Goal: Task Accomplishment & Management: Complete application form

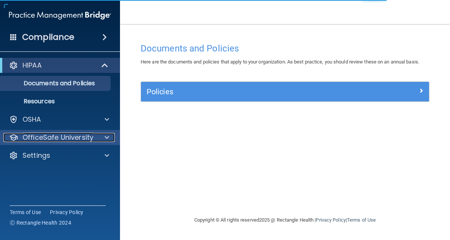
click at [71, 133] on p "OfficeSafe University" at bounding box center [58, 137] width 71 height 9
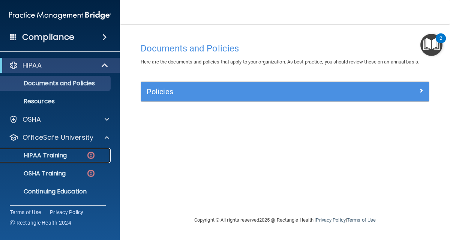
click at [62, 159] on p "HIPAA Training" at bounding box center [36, 156] width 62 height 8
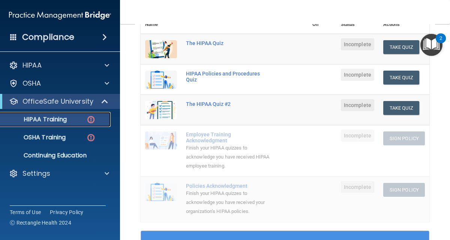
scroll to position [78, 0]
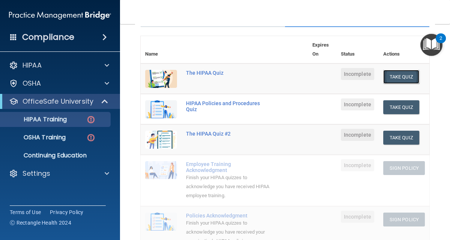
click at [390, 74] on button "Take Quiz" at bounding box center [402, 77] width 36 height 14
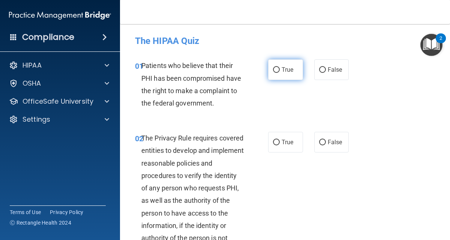
click at [289, 70] on span "True" at bounding box center [288, 69] width 12 height 7
click at [280, 70] on input "True" at bounding box center [276, 70] width 7 height 6
radio input "true"
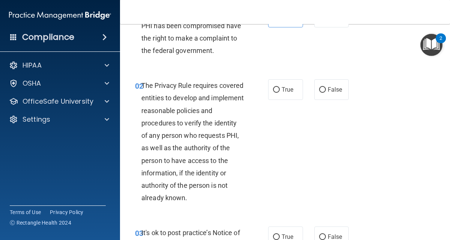
scroll to position [53, 0]
click at [282, 92] on span "True" at bounding box center [288, 89] width 12 height 7
click at [280, 92] on input "True" at bounding box center [276, 90] width 7 height 6
radio input "true"
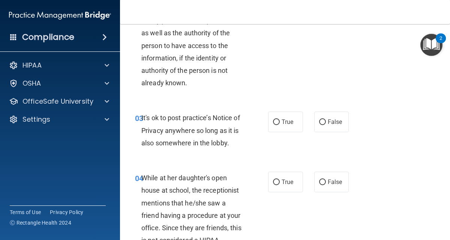
scroll to position [168, 0]
click at [275, 118] on label "True" at bounding box center [285, 121] width 35 height 21
click at [275, 119] on input "True" at bounding box center [276, 122] width 7 height 6
radio input "true"
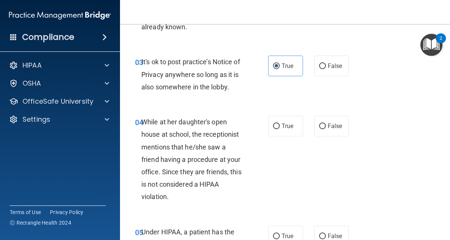
scroll to position [224, 0]
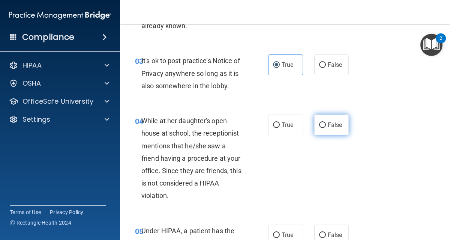
click at [321, 122] on input "False" at bounding box center [322, 125] width 7 height 6
radio input "true"
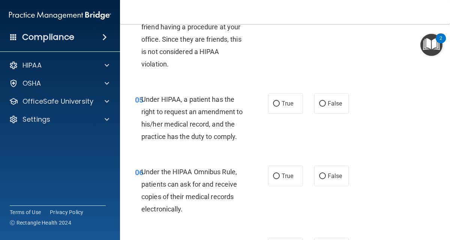
scroll to position [361, 0]
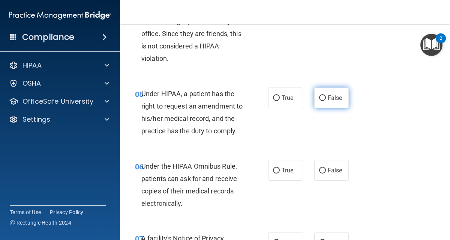
click at [319, 100] on input "False" at bounding box center [322, 98] width 7 height 6
radio input "true"
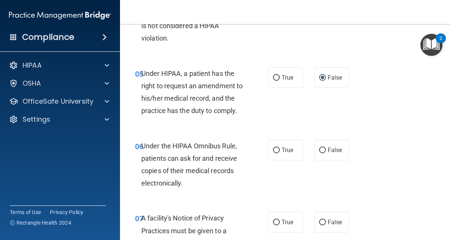
scroll to position [381, 0]
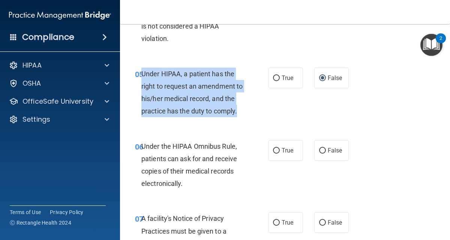
drag, startPoint x: 173, startPoint y: 123, endPoint x: 143, endPoint y: 79, distance: 53.7
click at [143, 79] on div "Under HIPAA, a patient has the right to request an amendment to his/her medical…" at bounding box center [195, 93] width 108 height 50
click at [248, 87] on div "05 Under HIPAA, a patient has the right to request an amendment to his/her medi…" at bounding box center [202, 95] width 156 height 54
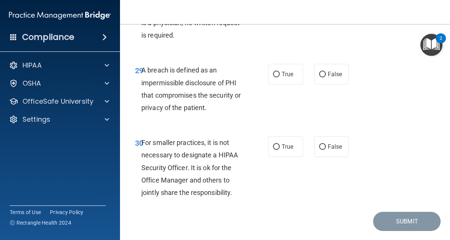
scroll to position [2405, 0]
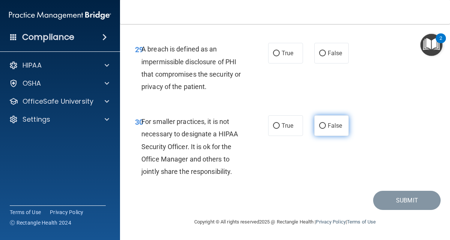
click at [330, 136] on label "False" at bounding box center [332, 125] width 35 height 21
click at [326, 129] on input "False" at bounding box center [322, 126] width 7 height 6
radio input "true"
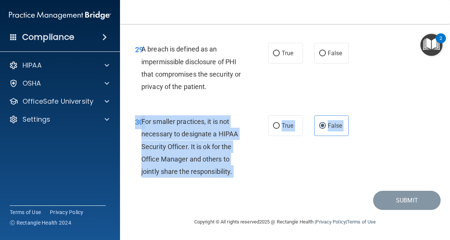
drag, startPoint x: 240, startPoint y: 184, endPoint x: 219, endPoint y: 194, distance: 23.2
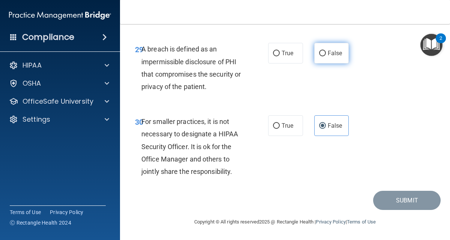
click at [315, 50] on label "False" at bounding box center [332, 53] width 35 height 21
click at [319, 51] on input "False" at bounding box center [322, 54] width 7 height 6
radio input "true"
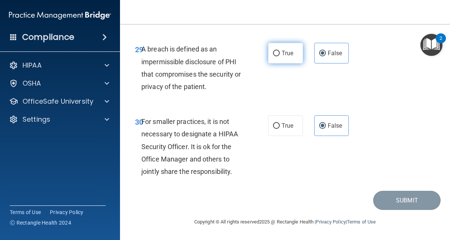
click at [283, 57] on span "True" at bounding box center [288, 53] width 12 height 7
click at [280, 56] on input "True" at bounding box center [276, 54] width 7 height 6
radio input "true"
radio input "false"
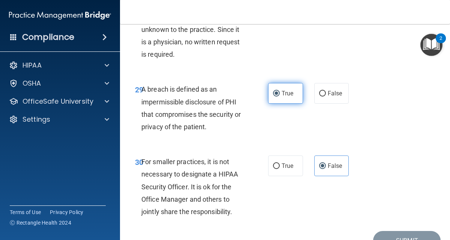
scroll to position [2315, 0]
click at [271, 19] on label "True" at bounding box center [285, 8] width 35 height 21
click at [273, 12] on input "True" at bounding box center [276, 9] width 7 height 6
radio input "true"
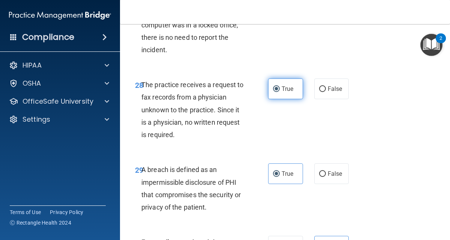
scroll to position [2233, 0]
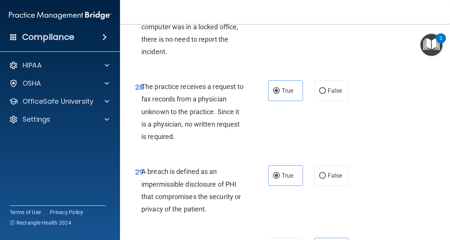
click at [336, 16] on label "False" at bounding box center [332, 5] width 35 height 21
click at [326, 9] on input "False" at bounding box center [322, 6] width 7 height 6
radio input "true"
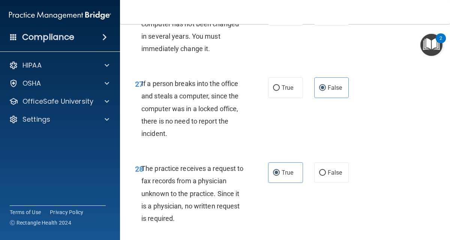
scroll to position [2148, 0]
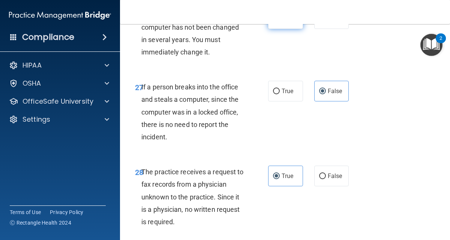
click at [289, 29] on label "True" at bounding box center [285, 18] width 35 height 21
click at [280, 22] on input "True" at bounding box center [276, 19] width 7 height 6
radio input "true"
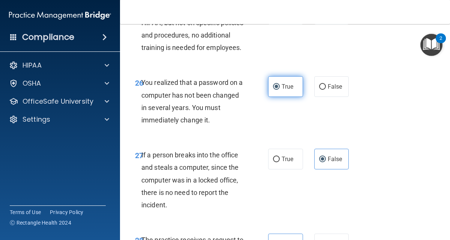
scroll to position [2077, 0]
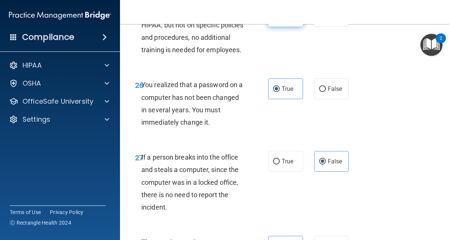
click at [286, 20] on span "True" at bounding box center [288, 16] width 12 height 7
click at [280, 20] on input "True" at bounding box center [276, 17] width 7 height 6
radio input "true"
click at [321, 27] on label "False" at bounding box center [332, 16] width 35 height 21
click at [321, 20] on input "False" at bounding box center [322, 17] width 7 height 6
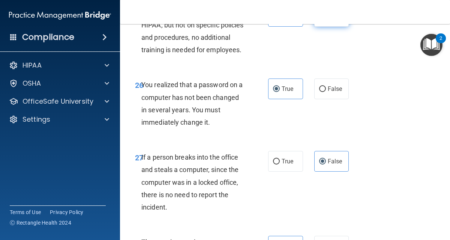
radio input "true"
radio input "false"
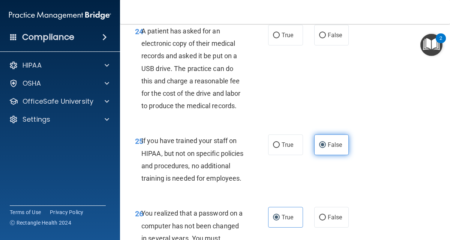
scroll to position [1946, 0]
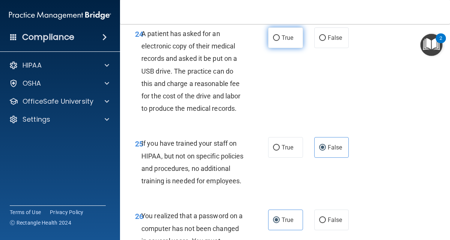
click at [286, 48] on label "True" at bounding box center [285, 37] width 35 height 21
click at [280, 41] on input "True" at bounding box center [276, 38] width 7 height 6
radio input "true"
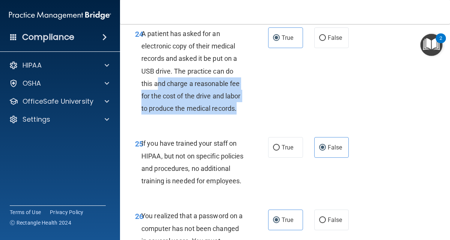
drag, startPoint x: 182, startPoint y: 143, endPoint x: 158, endPoint y: 96, distance: 52.2
click at [160, 102] on div "A patient has asked for an electronic copy of their medical records and asked i…" at bounding box center [195, 70] width 108 height 87
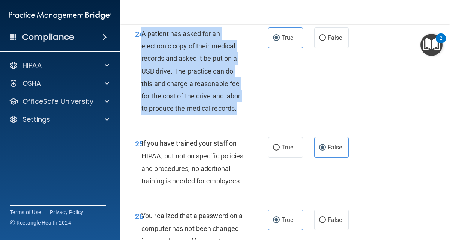
drag, startPoint x: 142, startPoint y: 57, endPoint x: 172, endPoint y: 147, distance: 95.2
click at [172, 115] on div "A patient has asked for an electronic copy of their medical records and asked i…" at bounding box center [195, 70] width 108 height 87
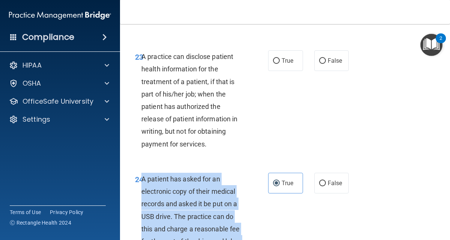
scroll to position [1798, 0]
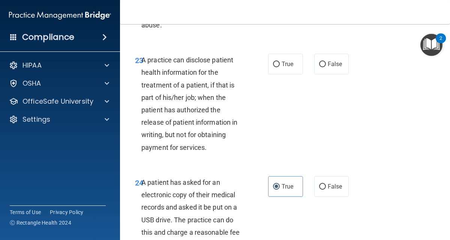
click at [253, 129] on div "23 A practice can disclose patient health information for the treatment of a pa…" at bounding box center [202, 106] width 156 height 104
click at [274, 74] on label "True" at bounding box center [285, 64] width 35 height 21
click at [274, 67] on input "True" at bounding box center [276, 65] width 7 height 6
radio input "true"
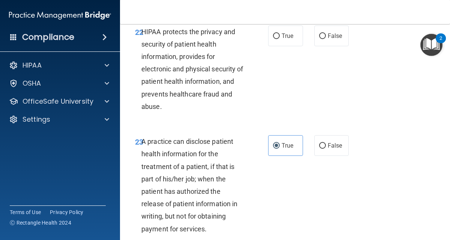
scroll to position [1707, 0]
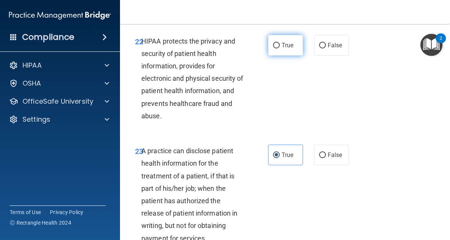
click at [280, 56] on label "True" at bounding box center [285, 45] width 35 height 21
click at [280, 48] on input "True" at bounding box center [276, 46] width 7 height 6
radio input "true"
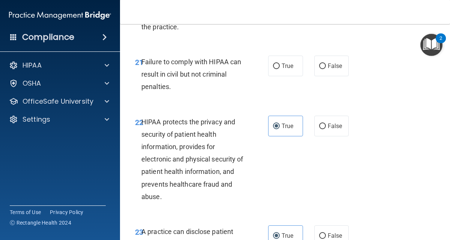
scroll to position [1626, 0]
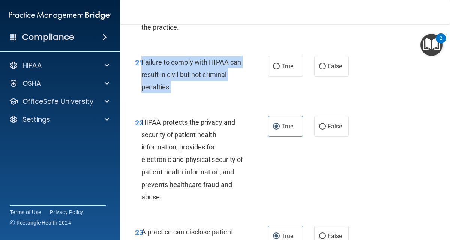
drag, startPoint x: 173, startPoint y: 120, endPoint x: 142, endPoint y: 92, distance: 41.8
click at [142, 92] on div "21 Failure to comply with HIPAA can result in civil but not criminal penalties." at bounding box center [202, 76] width 156 height 41
click at [319, 69] on input "False" at bounding box center [322, 67] width 7 height 6
radio input "true"
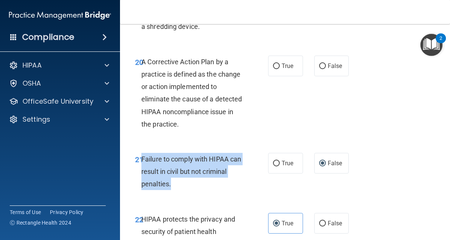
scroll to position [1527, 0]
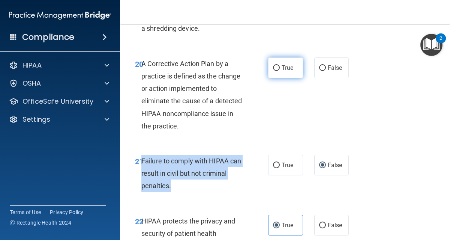
click at [273, 71] on input "True" at bounding box center [276, 68] width 7 height 6
radio input "true"
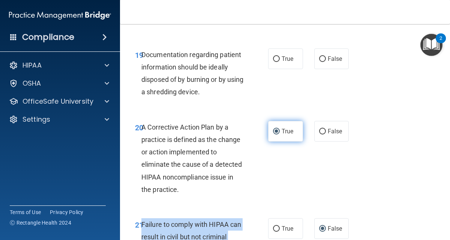
scroll to position [1463, 0]
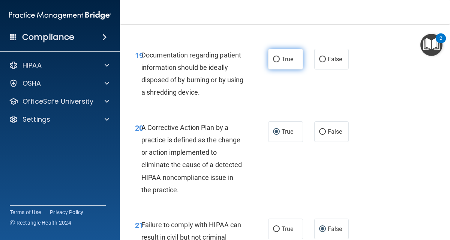
click at [273, 69] on label "True" at bounding box center [285, 59] width 35 height 21
click at [273, 62] on input "True" at bounding box center [276, 60] width 7 height 6
radio input "true"
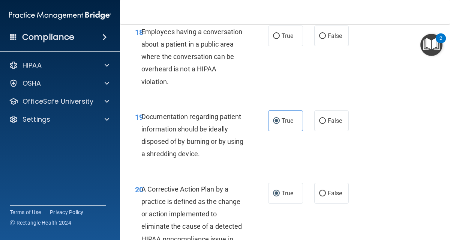
scroll to position [1401, 0]
click at [278, 47] on label "True" at bounding box center [285, 36] width 35 height 21
click at [278, 39] on input "True" at bounding box center [276, 37] width 7 height 6
radio input "true"
click at [334, 40] on span "False" at bounding box center [335, 36] width 15 height 7
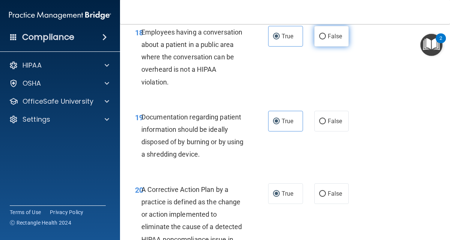
click at [326, 39] on input "False" at bounding box center [322, 37] width 7 height 6
radio input "true"
radio input "false"
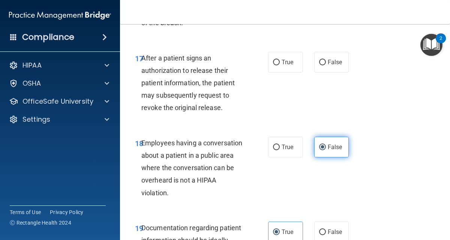
scroll to position [1288, 0]
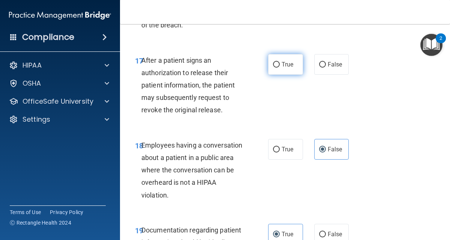
click at [282, 68] on span "True" at bounding box center [288, 64] width 12 height 7
click at [280, 68] on input "True" at bounding box center [276, 65] width 7 height 6
radio input "true"
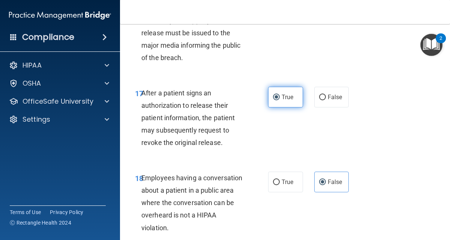
scroll to position [1252, 0]
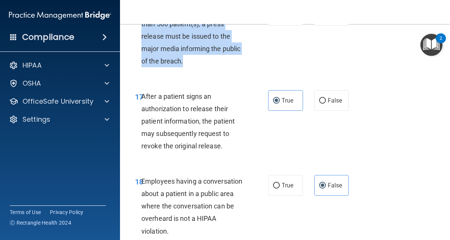
drag, startPoint x: 187, startPoint y: 90, endPoint x: 141, endPoint y: 47, distance: 62.9
click at [141, 47] on div "If a breach of PHI involves more than 500 patient(s), a press release must be i…" at bounding box center [195, 36] width 108 height 62
click at [164, 67] on div "If a breach of PHI involves more than 500 patient(s), a press release must be i…" at bounding box center [195, 36] width 108 height 62
drag, startPoint x: 190, startPoint y: 86, endPoint x: 141, endPoint y: 41, distance: 66.4
click at [141, 41] on div "If a breach of PHI involves more than 500 patient(s), a press release must be i…" at bounding box center [195, 36] width 108 height 62
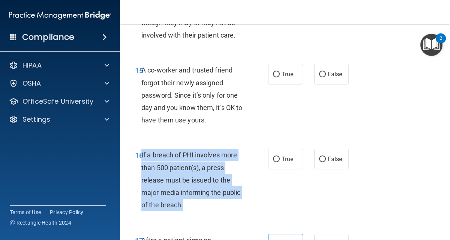
scroll to position [1106, 0]
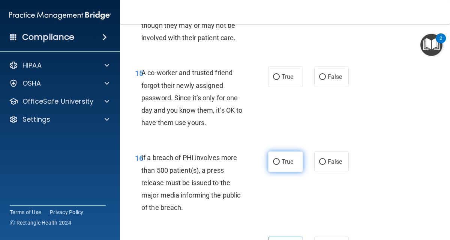
click at [288, 165] on span "True" at bounding box center [288, 161] width 12 height 7
click at [280, 165] on input "True" at bounding box center [276, 162] width 7 height 6
radio input "true"
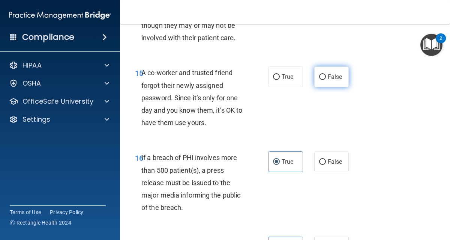
click at [315, 87] on label "False" at bounding box center [332, 76] width 35 height 21
click at [319, 80] on input "False" at bounding box center [322, 77] width 7 height 6
radio input "true"
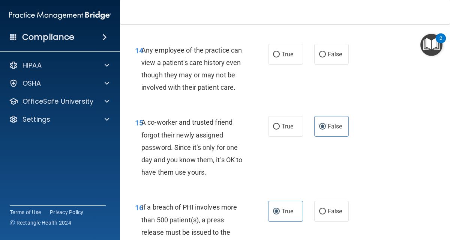
scroll to position [1054, 0]
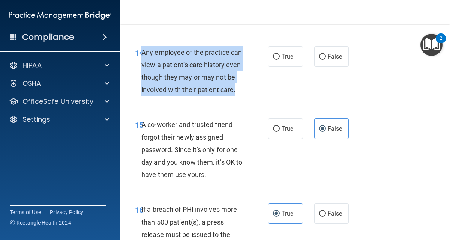
drag, startPoint x: 178, startPoint y: 119, endPoint x: 142, endPoint y: 68, distance: 62.8
click at [142, 68] on div "Any employee of the practice can view a patient's care history even though they…" at bounding box center [195, 71] width 108 height 50
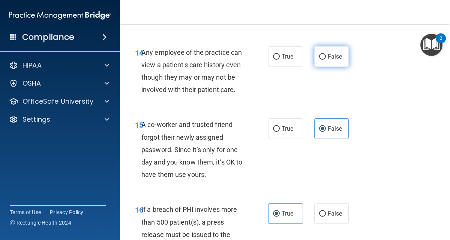
click at [319, 67] on label "False" at bounding box center [332, 56] width 35 height 21
click at [319, 60] on input "False" at bounding box center [322, 57] width 7 height 6
radio input "true"
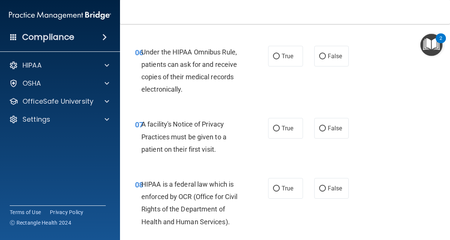
scroll to position [476, 0]
click at [273, 66] on label "True" at bounding box center [285, 55] width 35 height 21
click at [273, 59] on input "True" at bounding box center [276, 56] width 7 height 6
radio input "true"
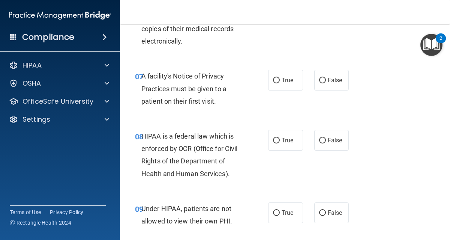
scroll to position [528, 0]
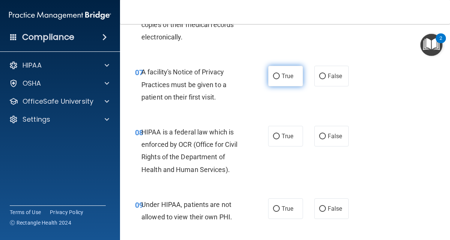
click at [282, 80] on span "True" at bounding box center [288, 75] width 12 height 7
click at [279, 79] on input "True" at bounding box center [276, 77] width 7 height 6
radio input "true"
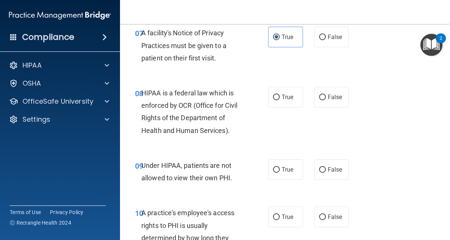
scroll to position [569, 0]
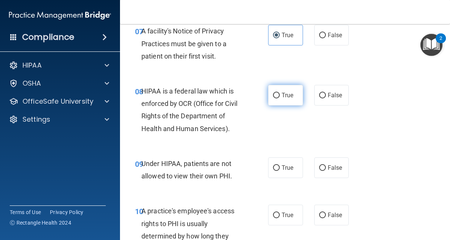
click at [290, 105] on label "True" at bounding box center [285, 95] width 35 height 21
click at [280, 98] on input "True" at bounding box center [276, 96] width 7 height 6
radio input "true"
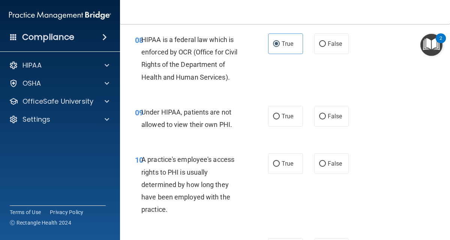
scroll to position [622, 0]
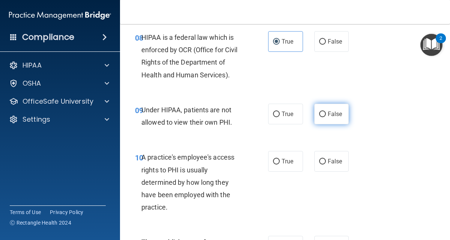
click at [322, 117] on input "False" at bounding box center [322, 114] width 7 height 6
radio input "true"
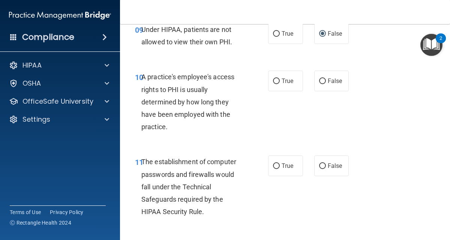
scroll to position [703, 0]
click at [290, 91] on label "True" at bounding box center [285, 80] width 35 height 21
click at [280, 84] on input "True" at bounding box center [276, 81] width 7 height 6
radio input "true"
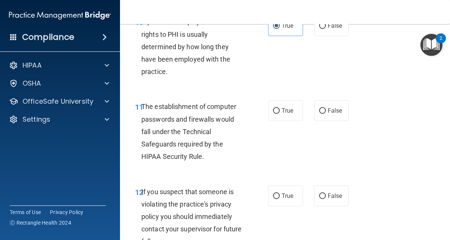
scroll to position [759, 0]
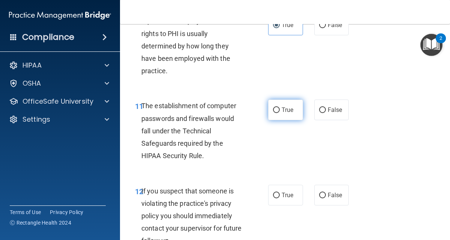
click at [293, 120] on label "True" at bounding box center [285, 109] width 35 height 21
click at [280, 113] on input "True" at bounding box center [276, 110] width 7 height 6
radio input "true"
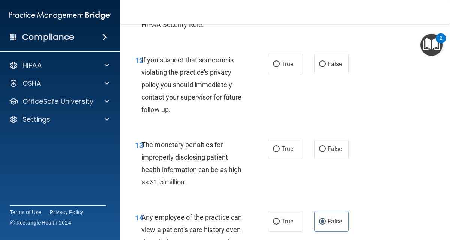
scroll to position [890, 0]
click at [273, 67] on input "True" at bounding box center [276, 64] width 7 height 6
radio input "true"
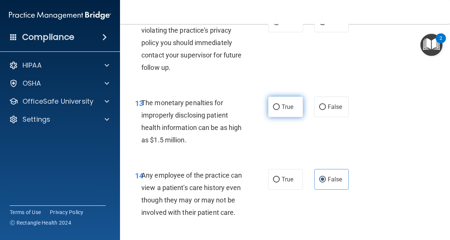
scroll to position [933, 0]
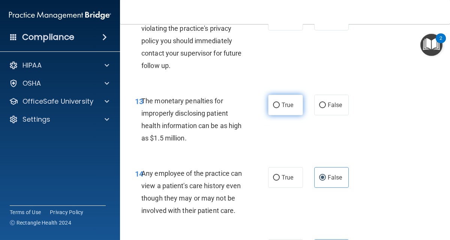
click at [278, 115] on label "True" at bounding box center [285, 105] width 35 height 21
click at [278, 108] on input "True" at bounding box center [276, 105] width 7 height 6
radio input "true"
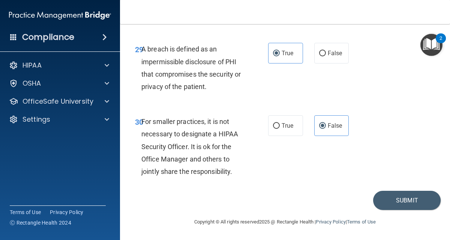
scroll to position [2405, 0]
click at [390, 207] on button "Submit" at bounding box center [407, 200] width 68 height 19
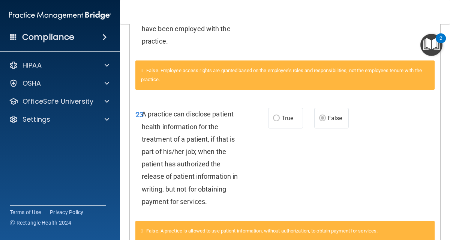
scroll to position [491, 0]
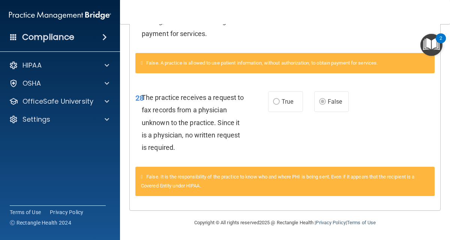
click at [435, 40] on img "Open Resource Center, 2 new notifications" at bounding box center [432, 45] width 22 height 22
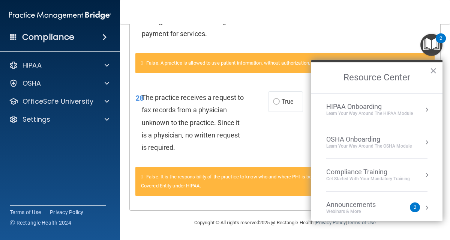
click at [387, 140] on div "OSHA Onboarding" at bounding box center [370, 139] width 86 height 8
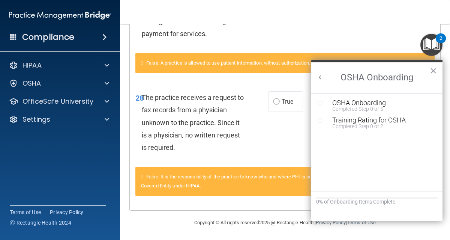
scroll to position [0, 0]
click at [323, 78] on button "Back to Resource Center Home" at bounding box center [321, 78] width 8 height 8
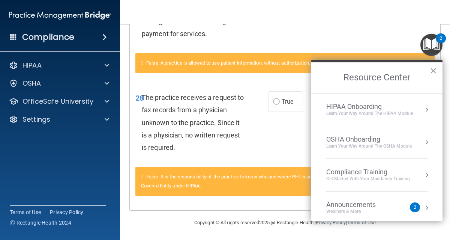
click at [390, 123] on li "HIPAA Onboarding Learn Your Way around the HIPAA module" at bounding box center [377, 109] width 101 height 33
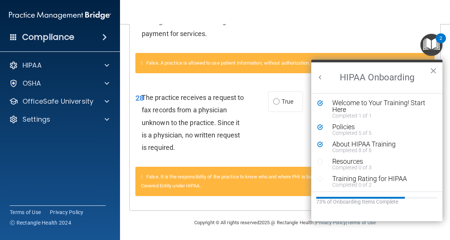
scroll to position [1, 0]
click at [348, 160] on div "Resources" at bounding box center [380, 160] width 95 height 7
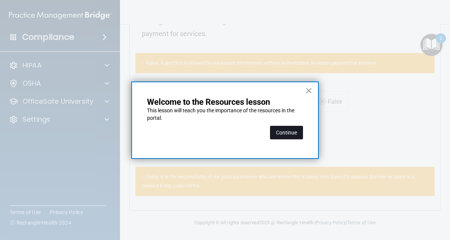
click at [293, 137] on button "Continue" at bounding box center [286, 133] width 33 height 14
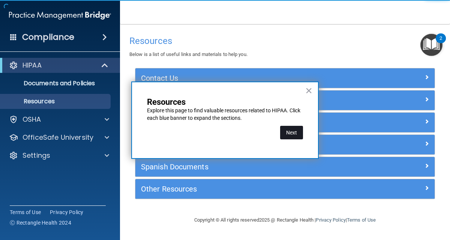
click at [295, 132] on button "Next" at bounding box center [291, 133] width 23 height 14
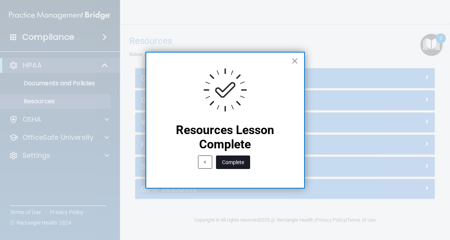
click at [242, 161] on button "Complete" at bounding box center [233, 162] width 34 height 14
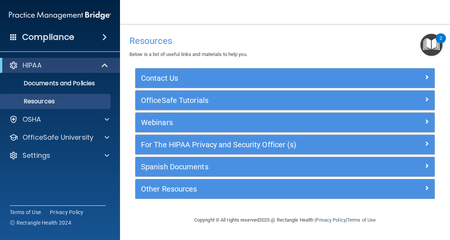
click at [435, 49] on img "Open Resource Center, 2 new notifications" at bounding box center [432, 45] width 22 height 22
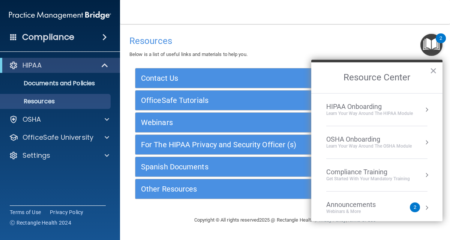
click at [396, 112] on div "Learn Your Way around the HIPAA module" at bounding box center [370, 113] width 87 height 6
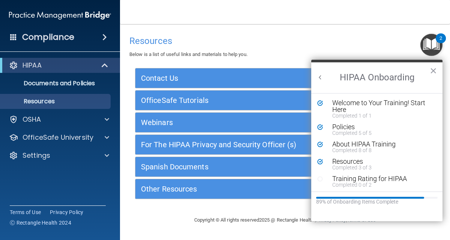
scroll to position [1, 0]
click at [383, 179] on div "Training Rating for HIPAA" at bounding box center [380, 178] width 95 height 7
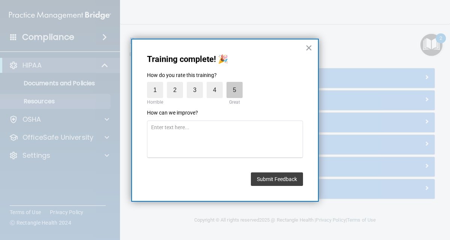
click at [230, 88] on label "5" at bounding box center [235, 90] width 16 height 16
click at [217, 84] on input "5" at bounding box center [217, 84] width 0 height 0
click at [286, 175] on button "Submit Feedback" at bounding box center [277, 179] width 52 height 14
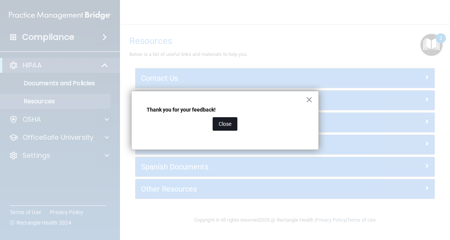
click at [230, 126] on button "Close" at bounding box center [225, 124] width 25 height 14
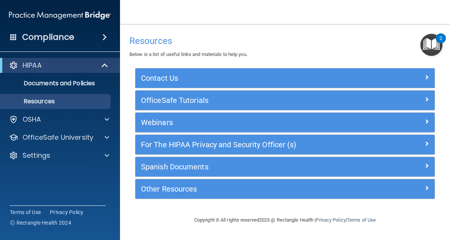
click at [426, 45] on img "Open Resource Center, 2 new notifications" at bounding box center [432, 45] width 22 height 22
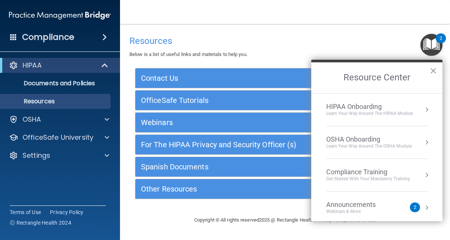
click at [384, 114] on div "Learn Your Way around the HIPAA module" at bounding box center [370, 113] width 87 height 6
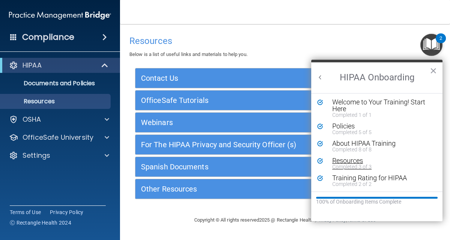
scroll to position [0, 0]
click at [318, 78] on button "Back to Resource Center Home" at bounding box center [321, 78] width 8 height 8
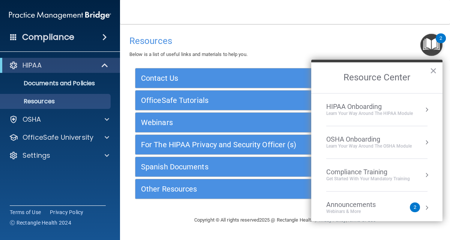
scroll to position [41, 0]
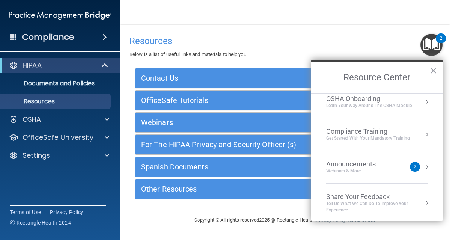
click at [385, 165] on div "Announcements" at bounding box center [359, 164] width 65 height 8
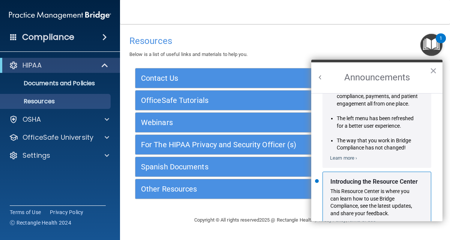
scroll to position [122, 0]
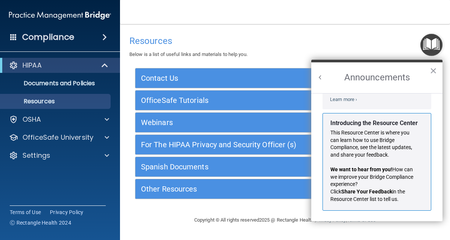
click at [387, 141] on p "This Resource Center is where you can learn how to use Bridge Compliance, see t…" at bounding box center [374, 143] width 87 height 29
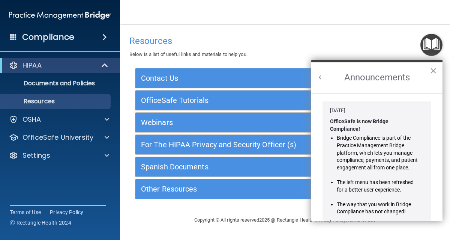
click at [317, 83] on h2 "Announcements" at bounding box center [377, 77] width 131 height 31
click at [320, 77] on button "Back to Resource Center Home" at bounding box center [321, 78] width 8 height 8
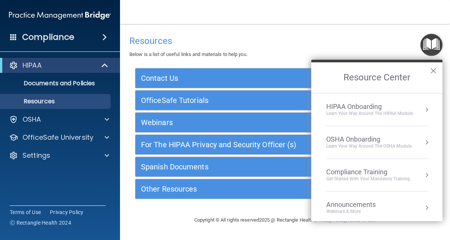
click at [349, 148] on div "Learn your way around the OSHA module" at bounding box center [370, 146] width 86 height 6
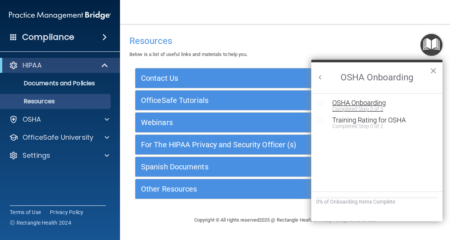
click at [354, 106] on div "Completed Step 0 of 5" at bounding box center [383, 108] width 101 height 5
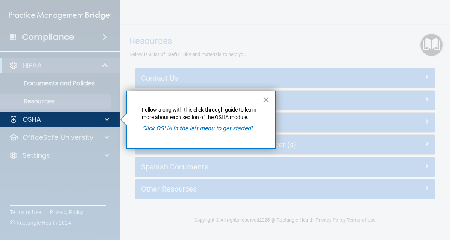
click at [215, 129] on em "Click OSHA in the left menu to get started!" at bounding box center [197, 128] width 111 height 7
click at [270, 95] on div "× Follow along with this click-through guide to learn more about each section o…" at bounding box center [201, 119] width 150 height 58
click at [266, 100] on button "×" at bounding box center [266, 99] width 7 height 12
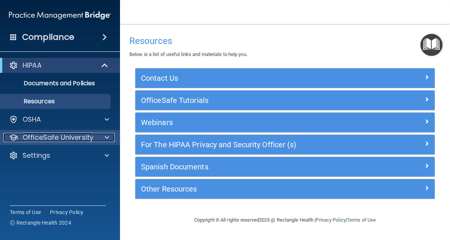
click at [104, 134] on div at bounding box center [105, 137] width 19 height 9
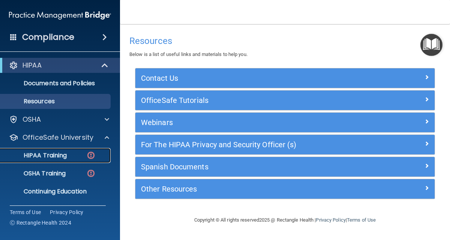
click at [82, 160] on link "HIPAA Training" at bounding box center [51, 155] width 118 height 15
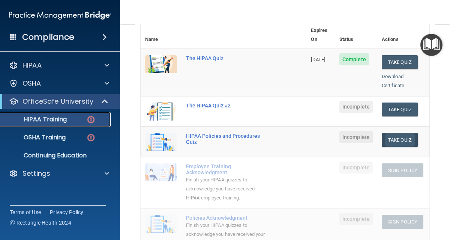
scroll to position [92, 0]
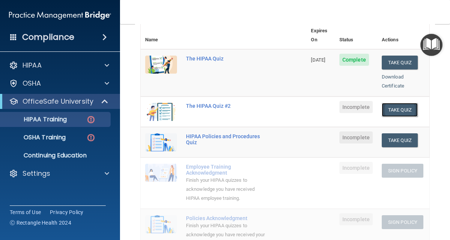
click at [396, 103] on button "Take Quiz" at bounding box center [400, 110] width 36 height 14
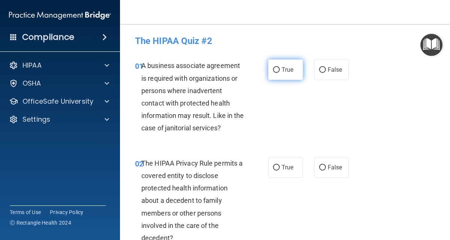
click at [286, 71] on span "True" at bounding box center [288, 69] width 12 height 7
click at [280, 71] on input "True" at bounding box center [276, 70] width 7 height 6
radio input "true"
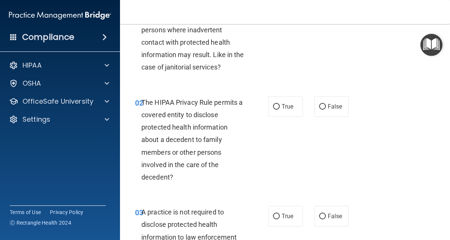
scroll to position [71, 0]
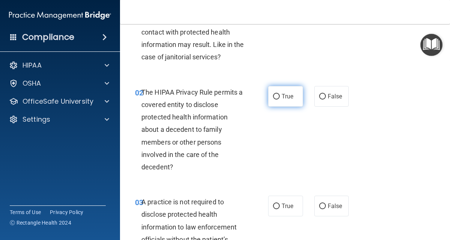
click at [272, 99] on label "True" at bounding box center [285, 96] width 35 height 21
click at [273, 99] on input "True" at bounding box center [276, 97] width 7 height 6
radio input "true"
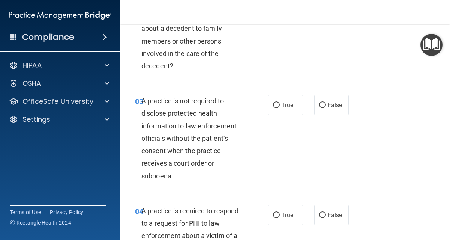
scroll to position [172, 0]
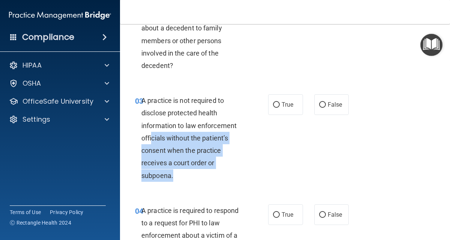
drag, startPoint x: 173, startPoint y: 177, endPoint x: 152, endPoint y: 139, distance: 43.2
click at [152, 139] on div "A practice is not required to disclose protected health information to law enfo…" at bounding box center [195, 137] width 108 height 87
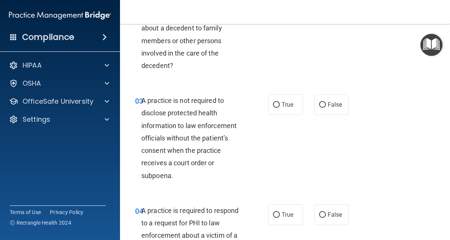
click at [144, 122] on span "A practice is not required to disclose protected health information to law enfo…" at bounding box center [188, 137] width 95 height 83
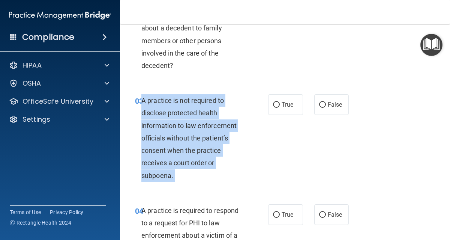
click at [144, 122] on span "A practice is not required to disclose protected health information to law enfo…" at bounding box center [188, 137] width 95 height 83
click at [319, 104] on input "False" at bounding box center [322, 105] width 7 height 6
radio input "true"
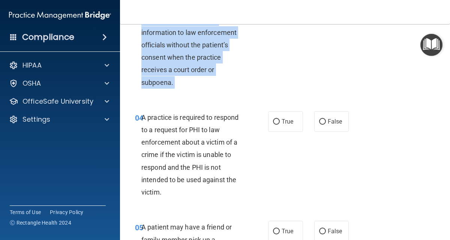
scroll to position [266, 0]
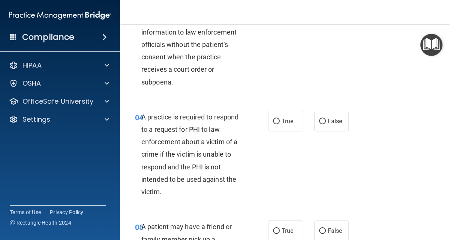
click at [236, 168] on div "A practice is required to respond to a request for PHI to law enforcement about…" at bounding box center [195, 154] width 108 height 87
click at [268, 117] on label "True" at bounding box center [285, 121] width 35 height 21
click at [273, 119] on input "True" at bounding box center [276, 122] width 7 height 6
radio input "true"
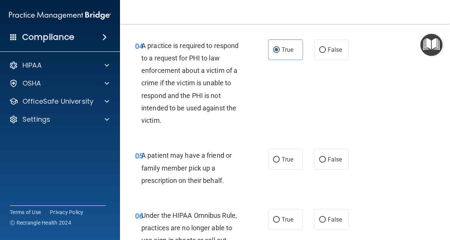
scroll to position [338, 0]
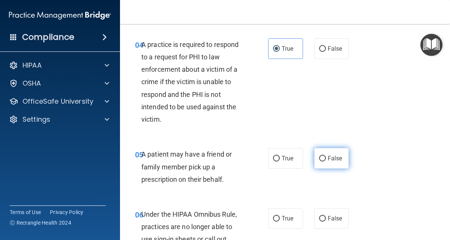
click at [319, 160] on input "False" at bounding box center [322, 159] width 7 height 6
radio input "true"
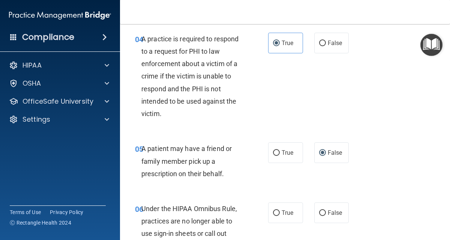
scroll to position [344, 0]
click at [165, 166] on div "A patient may have a friend or family member pick up a prescription on their be…" at bounding box center [195, 161] width 108 height 38
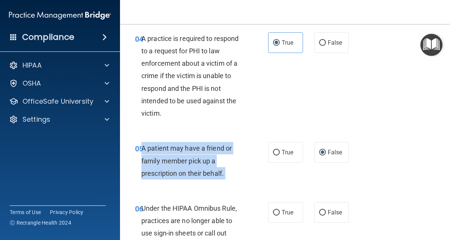
click at [165, 166] on div "A patient may have a friend or family member pick up a prescription on their be…" at bounding box center [195, 161] width 108 height 38
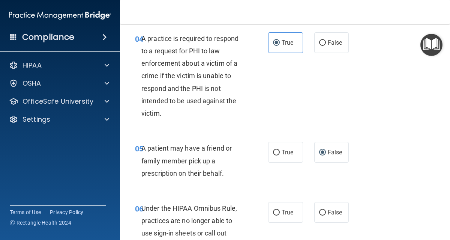
click at [165, 166] on div "A patient may have a friend or family member pick up a prescription on their be…" at bounding box center [195, 161] width 108 height 38
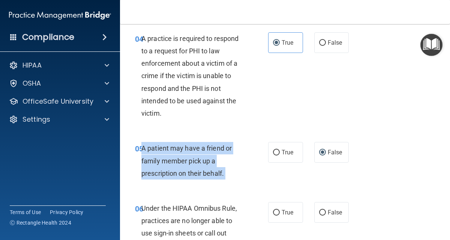
click at [165, 166] on div "A patient may have a friend or family member pick up a prescription on their be…" at bounding box center [195, 161] width 108 height 38
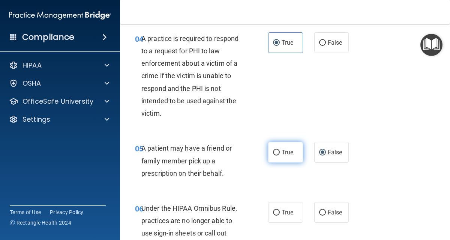
click at [285, 150] on span "True" at bounding box center [288, 152] width 12 height 7
click at [280, 150] on input "True" at bounding box center [276, 153] width 7 height 6
radio input "true"
radio input "false"
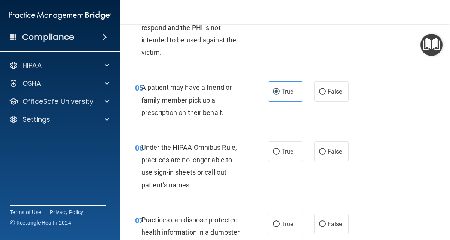
scroll to position [406, 0]
click at [185, 163] on div "Under the HIPAA Omnibus Rule, practices are no longer able to use sign-in sheet…" at bounding box center [195, 165] width 108 height 50
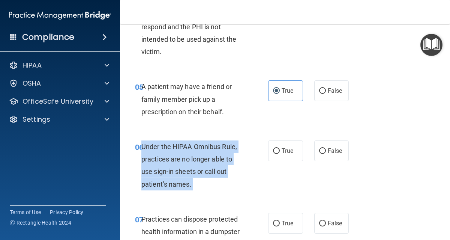
click at [185, 163] on div "Under the HIPAA Omnibus Rule, practices are no longer able to use sign-in sheet…" at bounding box center [195, 165] width 108 height 50
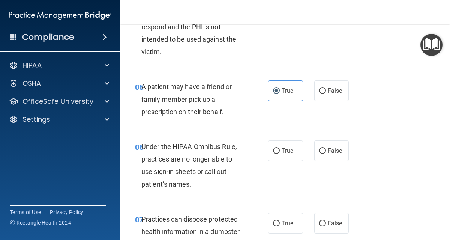
click at [185, 163] on div "Under the HIPAA Omnibus Rule, practices are no longer able to use sign-in sheet…" at bounding box center [195, 165] width 108 height 50
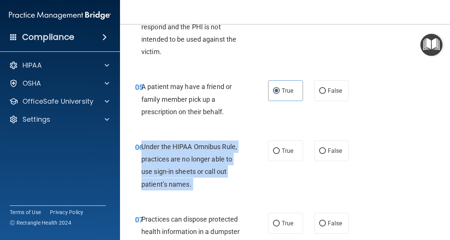
click at [185, 163] on div "Under the HIPAA Omnibus Rule, practices are no longer able to use sign-in sheet…" at bounding box center [195, 165] width 108 height 50
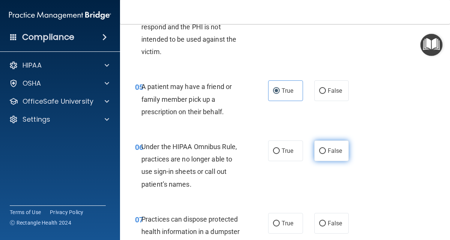
click at [339, 150] on label "False" at bounding box center [332, 150] width 35 height 21
click at [326, 150] on input "False" at bounding box center [322, 151] width 7 height 6
radio input "true"
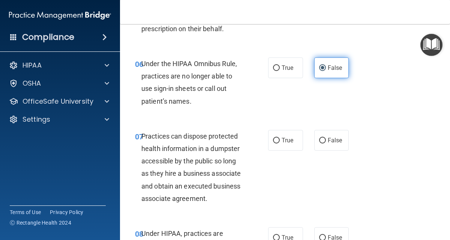
scroll to position [489, 0]
click at [223, 187] on span "Practices can dispose protected health information in a dumpster accessible by …" at bounding box center [190, 167] width 99 height 70
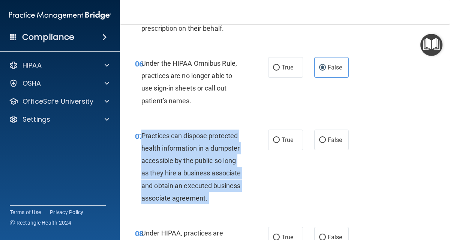
click at [223, 187] on span "Practices can dispose protected health information in a dumpster accessible by …" at bounding box center [190, 167] width 99 height 70
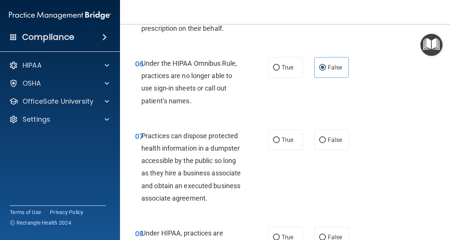
click at [223, 187] on span "Practices can dispose protected health information in a dumpster accessible by …" at bounding box center [190, 167] width 99 height 70
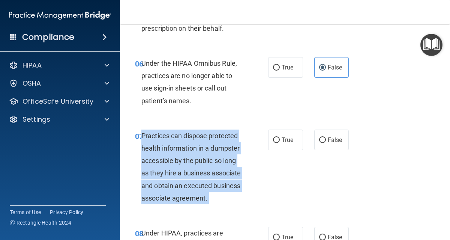
click at [223, 187] on span "Practices can dispose protected health information in a dumpster accessible by …" at bounding box center [190, 167] width 99 height 70
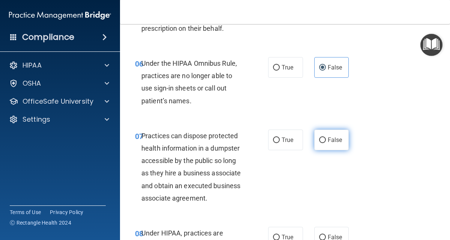
click at [319, 145] on label "False" at bounding box center [332, 139] width 35 height 21
click at [319, 143] on input "False" at bounding box center [322, 140] width 7 height 6
radio input "true"
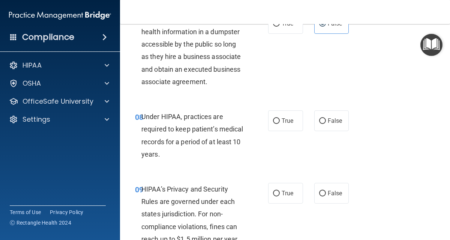
scroll to position [609, 0]
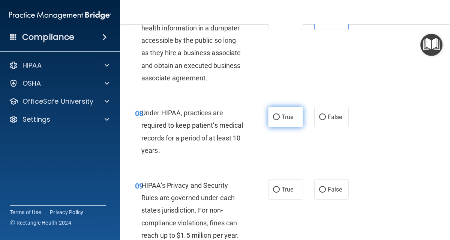
click at [282, 117] on span "True" at bounding box center [288, 116] width 12 height 7
click at [280, 117] on input "True" at bounding box center [276, 117] width 7 height 6
radio input "true"
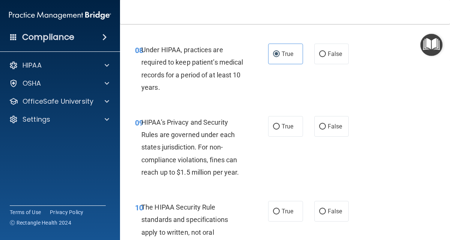
scroll to position [674, 0]
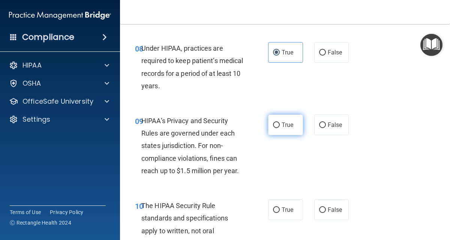
click at [284, 132] on label "True" at bounding box center [285, 124] width 35 height 21
click at [280, 128] on input "True" at bounding box center [276, 125] width 7 height 6
radio input "true"
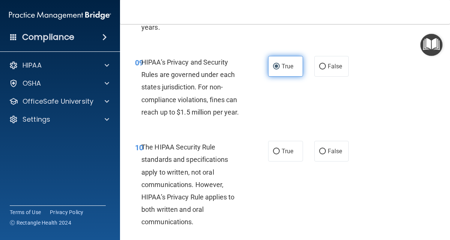
scroll to position [733, 0]
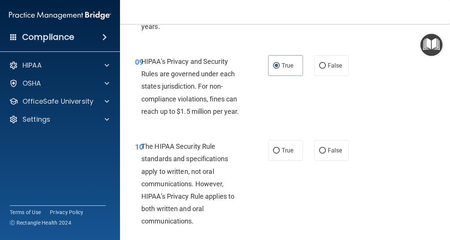
click at [170, 163] on span "The HIPAA Security Rule standards and specifications apply to written, not oral…" at bounding box center [187, 183] width 93 height 83
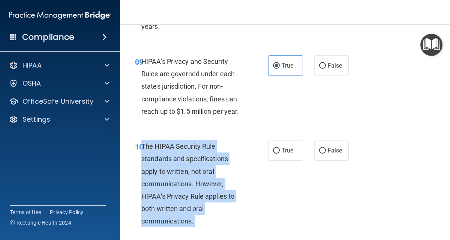
click at [170, 163] on span "The HIPAA Security Rule standards and specifications apply to written, not oral…" at bounding box center [187, 183] width 93 height 83
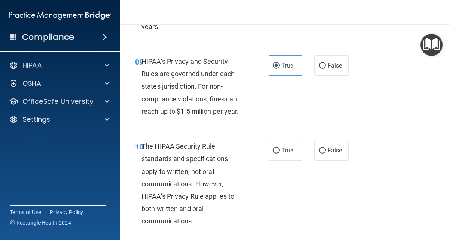
click at [170, 163] on span "The HIPAA Security Rule standards and specifications apply to written, not oral…" at bounding box center [187, 183] width 93 height 83
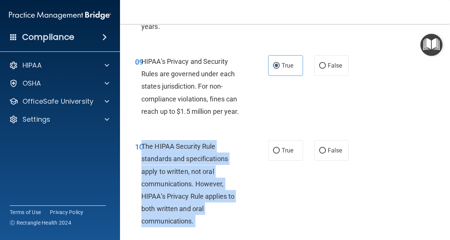
click at [170, 163] on span "The HIPAA Security Rule standards and specifications apply to written, not oral…" at bounding box center [187, 183] width 93 height 83
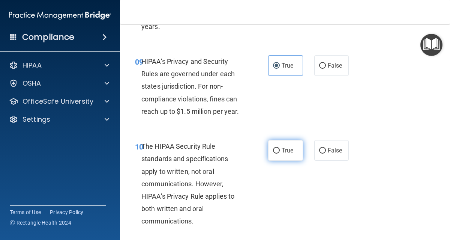
click at [287, 151] on span "True" at bounding box center [288, 150] width 12 height 7
click at [280, 151] on input "True" at bounding box center [276, 151] width 7 height 6
radio input "true"
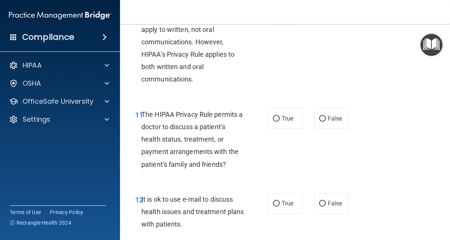
scroll to position [877, 0]
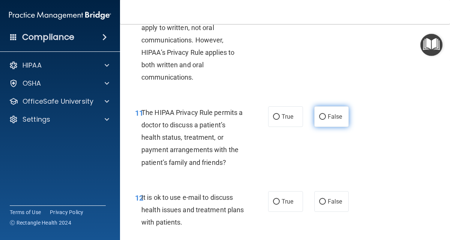
click at [328, 114] on span "False" at bounding box center [335, 116] width 15 height 7
click at [325, 114] on input "False" at bounding box center [322, 117] width 7 height 6
radio input "true"
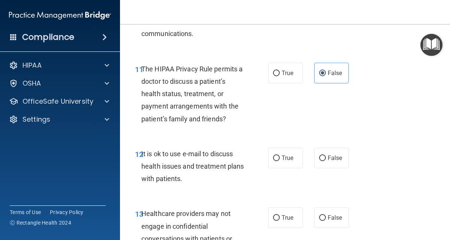
scroll to position [921, 0]
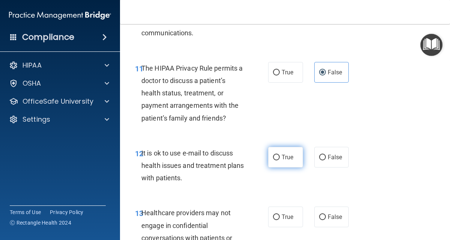
click at [277, 161] on label "True" at bounding box center [285, 157] width 35 height 21
click at [277, 160] on input "True" at bounding box center [276, 158] width 7 height 6
radio input "true"
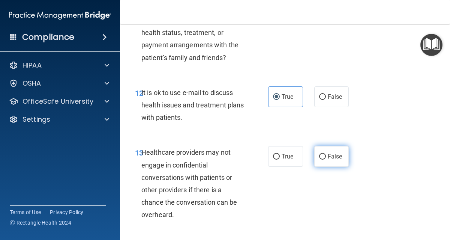
scroll to position [982, 0]
click at [321, 209] on div "13 Healthcare providers may not engage in confidential conversations with patie…" at bounding box center [285, 184] width 312 height 97
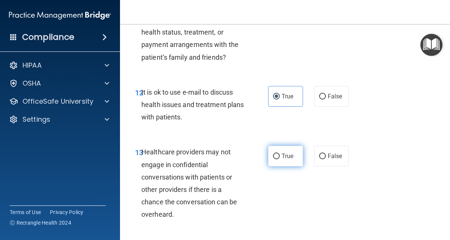
click at [277, 164] on label "True" at bounding box center [285, 156] width 35 height 21
click at [277, 159] on input "True" at bounding box center [276, 157] width 7 height 6
radio input "true"
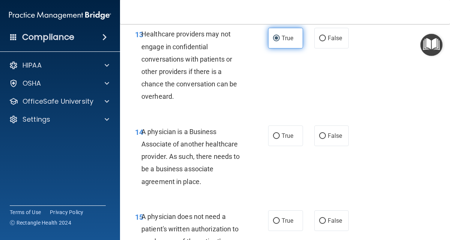
scroll to position [1100, 0]
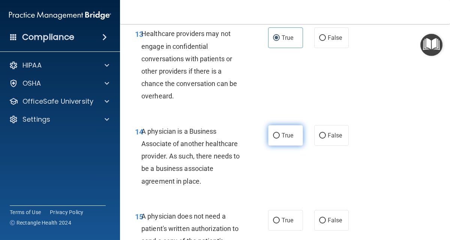
click at [271, 141] on label "True" at bounding box center [285, 135] width 35 height 21
click at [273, 138] on input "True" at bounding box center [276, 136] width 7 height 6
radio input "true"
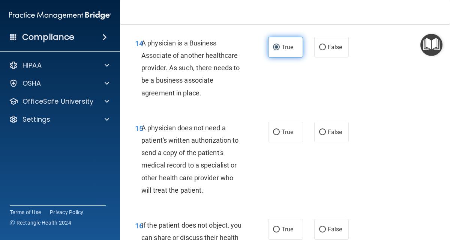
scroll to position [1189, 0]
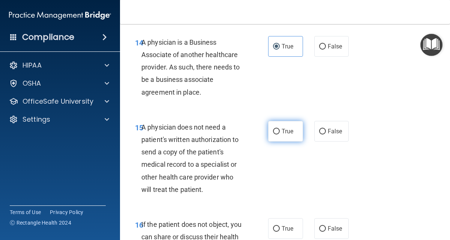
click at [273, 134] on input "True" at bounding box center [276, 132] width 7 height 6
radio input "true"
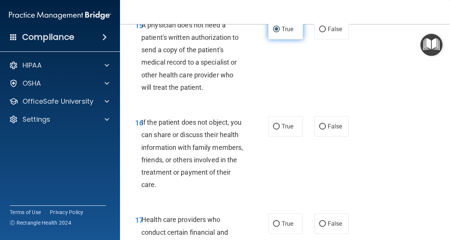
scroll to position [1291, 0]
click at [272, 134] on label "True" at bounding box center [285, 126] width 35 height 21
click at [273, 129] on input "True" at bounding box center [276, 126] width 7 height 6
radio input "true"
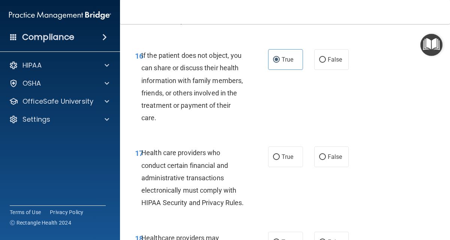
scroll to position [1358, 0]
click at [273, 154] on input "True" at bounding box center [276, 157] width 7 height 6
radio input "true"
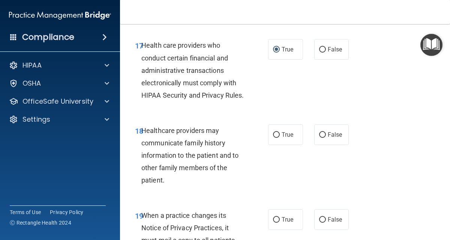
scroll to position [1466, 0]
click at [319, 144] on label "False" at bounding box center [332, 134] width 35 height 21
click at [319, 137] on input "False" at bounding box center [322, 135] width 7 height 6
radio input "true"
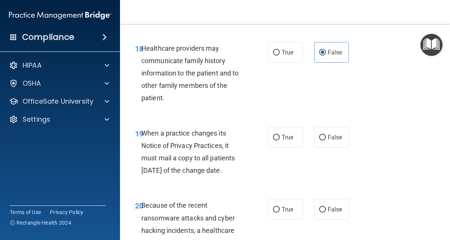
scroll to position [1548, 0]
click at [282, 140] on span "True" at bounding box center [288, 136] width 12 height 7
click at [279, 140] on input "True" at bounding box center [276, 137] width 7 height 6
radio input "true"
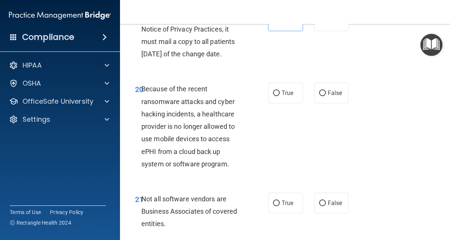
scroll to position [1664, 0]
click at [194, 155] on div "Because of the recent ransomware attacks and cyber hacking incidents, a healthc…" at bounding box center [195, 125] width 108 height 87
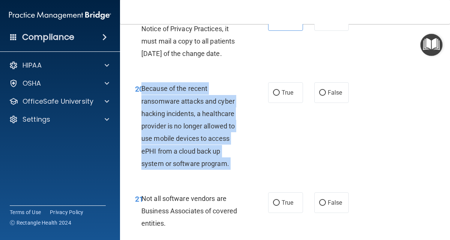
click at [194, 155] on div "Because of the recent ransomware attacks and cyber hacking incidents, a healthc…" at bounding box center [195, 125] width 108 height 87
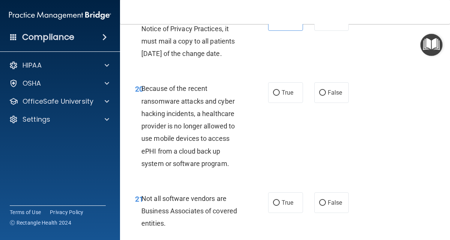
click at [213, 58] on span "When a practice changes its Notice of Privacy Practices, it must mail a copy to…" at bounding box center [187, 34] width 93 height 45
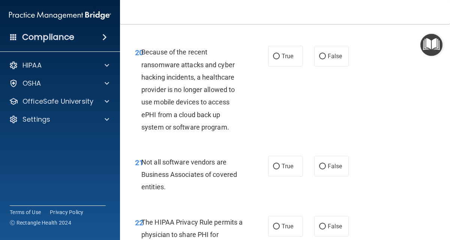
scroll to position [1701, 0]
click at [272, 176] on label "True" at bounding box center [285, 165] width 35 height 21
click at [273, 169] on input "True" at bounding box center [276, 166] width 7 height 6
radio input "true"
click at [269, 66] on label "True" at bounding box center [285, 55] width 35 height 21
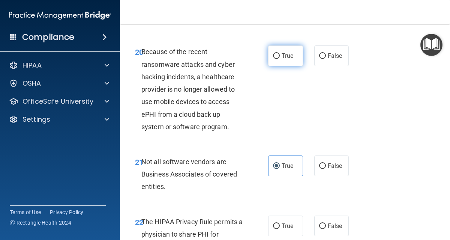
click at [273, 59] on input "True" at bounding box center [276, 56] width 7 height 6
radio input "true"
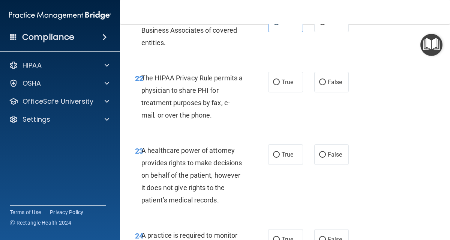
scroll to position [1845, 0]
click at [290, 85] on span "True" at bounding box center [288, 81] width 12 height 7
click at [280, 85] on input "True" at bounding box center [276, 82] width 7 height 6
radio input "true"
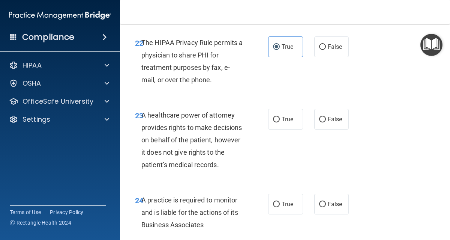
scroll to position [1883, 0]
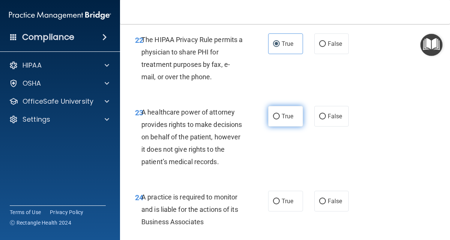
click at [287, 126] on label "True" at bounding box center [285, 116] width 35 height 21
click at [280, 119] on input "True" at bounding box center [276, 117] width 7 height 6
radio input "true"
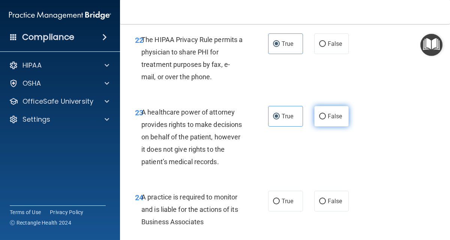
click at [332, 126] on label "False" at bounding box center [332, 116] width 35 height 21
click at [326, 119] on input "False" at bounding box center [322, 117] width 7 height 6
radio input "true"
radio input "false"
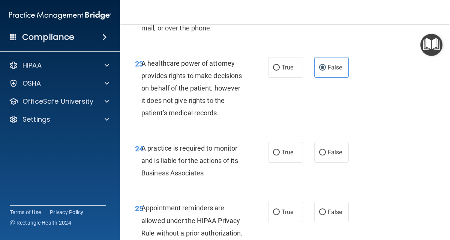
scroll to position [1938, 0]
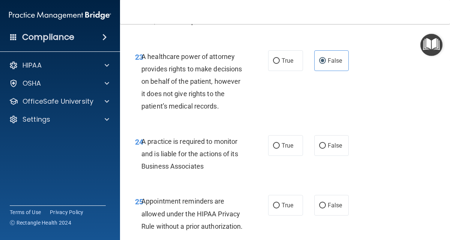
click at [192, 110] on span "A healthcare power of attorney provides rights to make decisions on behalf of t…" at bounding box center [191, 82] width 101 height 58
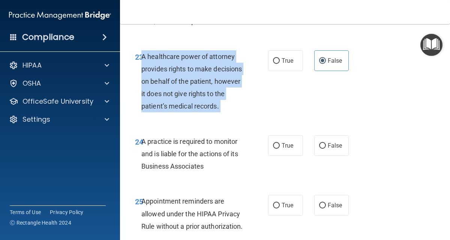
click at [192, 110] on span "A healthcare power of attorney provides rights to make decisions on behalf of t…" at bounding box center [191, 82] width 101 height 58
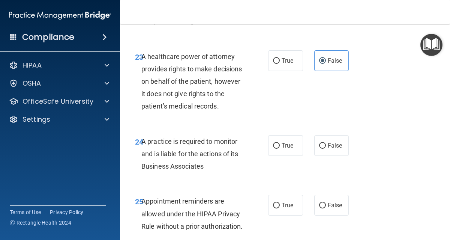
click at [280, 126] on div "23 A healthcare power of attorney provides rights to make decisions on behalf o…" at bounding box center [285, 83] width 312 height 85
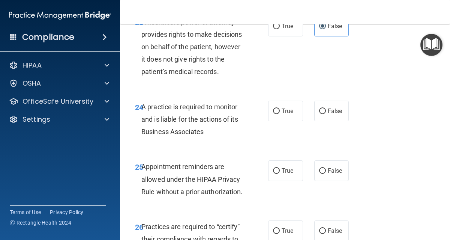
scroll to position [1977, 0]
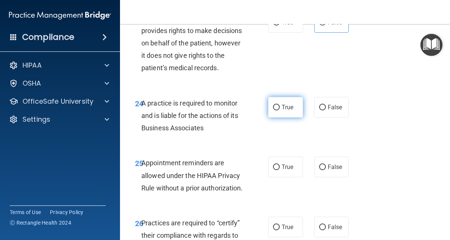
click at [282, 111] on span "True" at bounding box center [288, 107] width 12 height 7
click at [280, 110] on input "True" at bounding box center [276, 108] width 7 height 6
radio input "true"
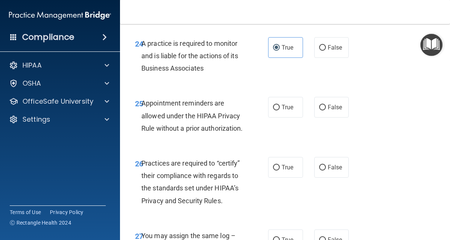
scroll to position [2037, 0]
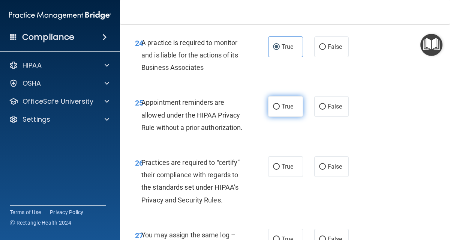
click at [275, 117] on label "True" at bounding box center [285, 106] width 35 height 21
click at [275, 110] on input "True" at bounding box center [276, 107] width 7 height 6
radio input "true"
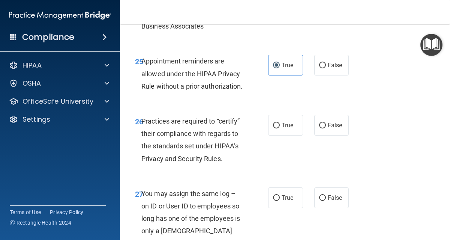
scroll to position [2080, 0]
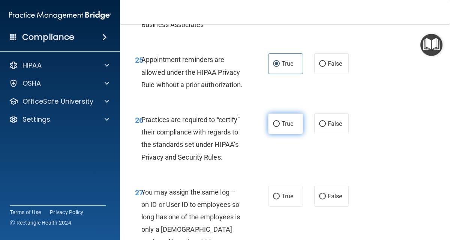
click at [278, 134] on label "True" at bounding box center [285, 123] width 35 height 21
click at [278, 127] on input "True" at bounding box center [276, 124] width 7 height 6
radio input "true"
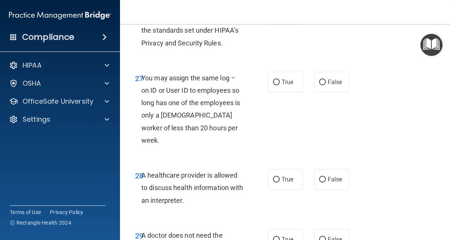
scroll to position [2196, 0]
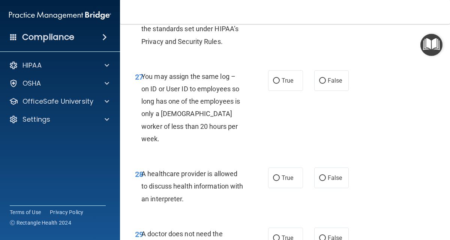
click at [221, 143] on div "You may assign the same log – on ID or User ID to employees so long has one of …" at bounding box center [195, 107] width 108 height 75
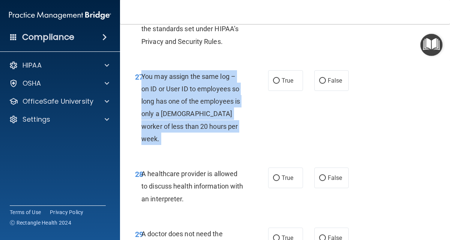
click at [221, 143] on div "You may assign the same log – on ID or User ID to employees so long has one of …" at bounding box center [195, 107] width 108 height 75
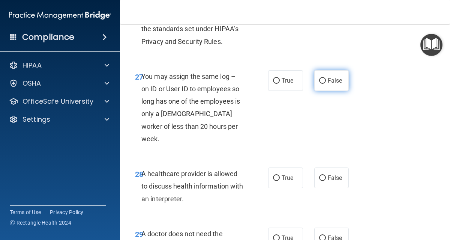
click at [322, 91] on label "False" at bounding box center [332, 80] width 35 height 21
click at [322, 84] on input "False" at bounding box center [322, 81] width 7 height 6
radio input "true"
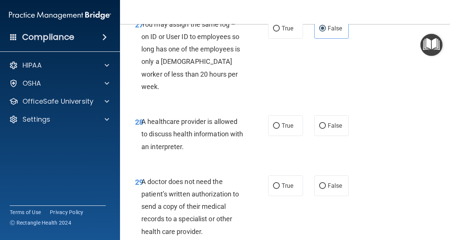
scroll to position [2248, 0]
click at [277, 135] on label "True" at bounding box center [285, 125] width 35 height 21
click at [277, 128] on input "True" at bounding box center [276, 126] width 7 height 6
radio input "true"
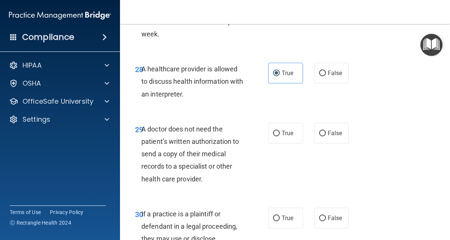
scroll to position [2325, 0]
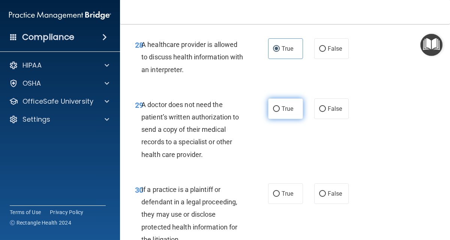
click at [275, 112] on input "True" at bounding box center [276, 109] width 7 height 6
radio input "true"
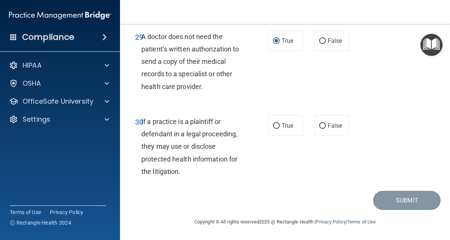
scroll to position [2413, 0]
click at [271, 136] on label "True" at bounding box center [285, 125] width 35 height 21
click at [273, 129] on input "True" at bounding box center [276, 126] width 7 height 6
radio input "true"
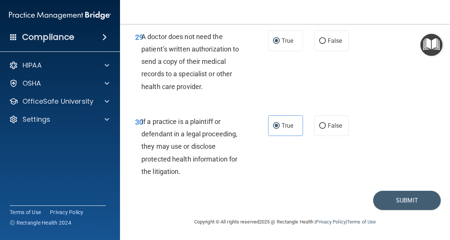
scroll to position [2429, 0]
click at [394, 197] on button "Submit" at bounding box center [407, 200] width 68 height 19
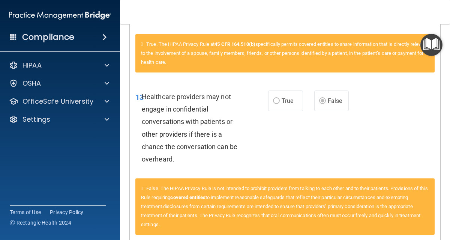
scroll to position [648, 0]
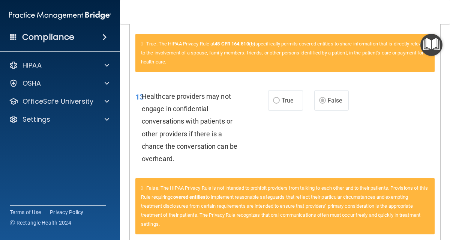
click at [393, 175] on div "13 Healthcare providers may not engage in confidential conversations with patie…" at bounding box center [285, 129] width 311 height 97
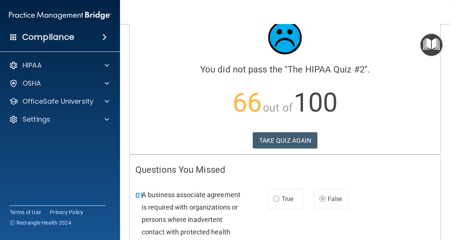
scroll to position [0, 0]
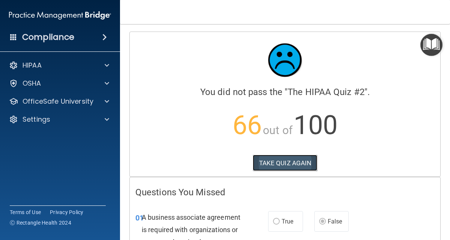
click at [299, 165] on button "TAKE QUIZ AGAIN" at bounding box center [285, 163] width 65 height 17
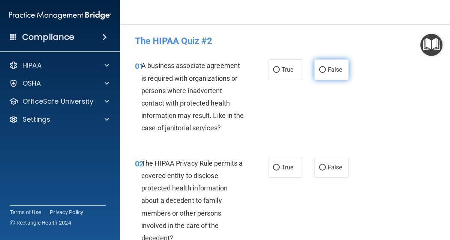
drag, startPoint x: 318, startPoint y: 69, endPoint x: 312, endPoint y: 77, distance: 9.6
click at [315, 77] on label "False" at bounding box center [332, 69] width 35 height 21
click at [319, 73] on input "False" at bounding box center [322, 70] width 7 height 6
radio input "true"
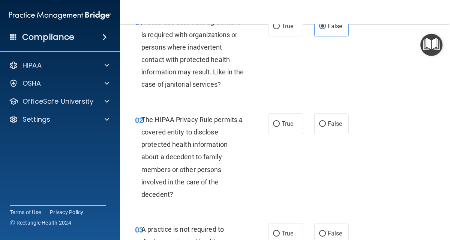
scroll to position [44, 0]
click at [282, 123] on span "True" at bounding box center [288, 123] width 12 height 7
click at [280, 123] on input "True" at bounding box center [276, 124] width 7 height 6
radio input "true"
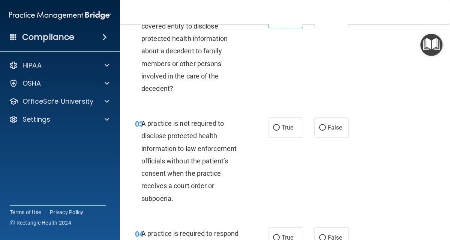
scroll to position [151, 0]
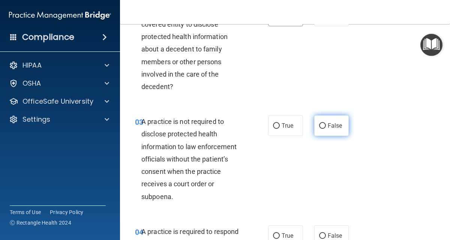
click at [324, 130] on label "False" at bounding box center [332, 125] width 35 height 21
click at [324, 129] on input "False" at bounding box center [322, 126] width 7 height 6
radio input "true"
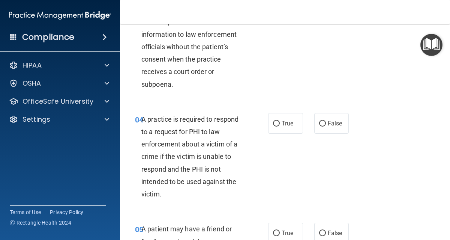
scroll to position [264, 0]
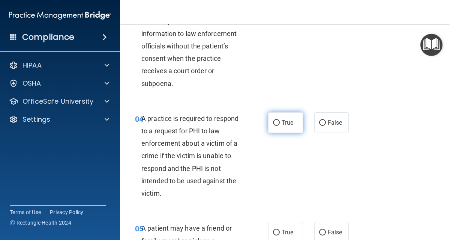
click at [269, 123] on label "True" at bounding box center [285, 122] width 35 height 21
click at [273, 123] on input "True" at bounding box center [276, 123] width 7 height 6
radio input "true"
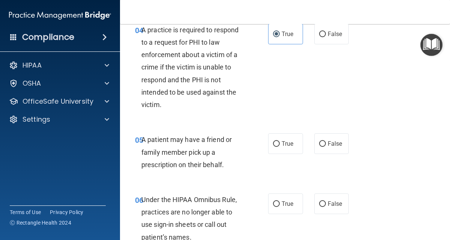
scroll to position [359, 0]
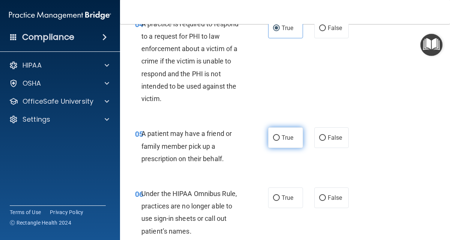
click at [278, 136] on label "True" at bounding box center [285, 137] width 35 height 21
click at [278, 136] on input "True" at bounding box center [276, 138] width 7 height 6
radio input "true"
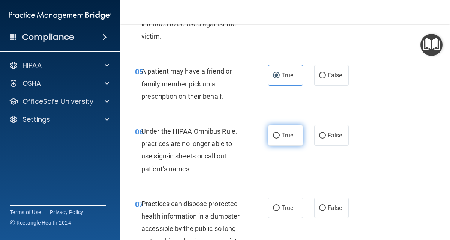
scroll to position [422, 0]
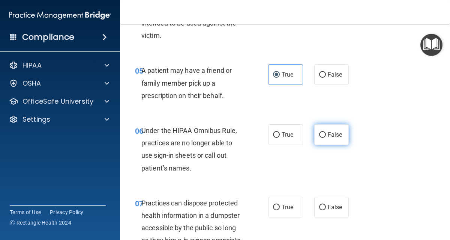
click at [329, 138] on span "False" at bounding box center [335, 134] width 15 height 7
click at [326, 138] on input "False" at bounding box center [322, 135] width 7 height 6
radio input "true"
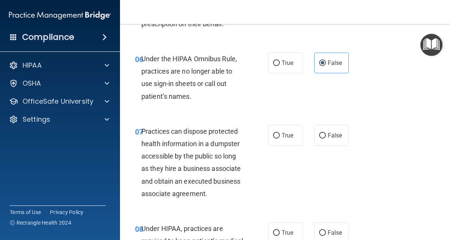
scroll to position [495, 0]
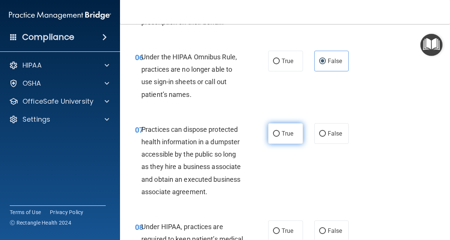
click at [287, 133] on span "True" at bounding box center [288, 133] width 12 height 7
click at [280, 133] on input "True" at bounding box center [276, 134] width 7 height 6
radio input "true"
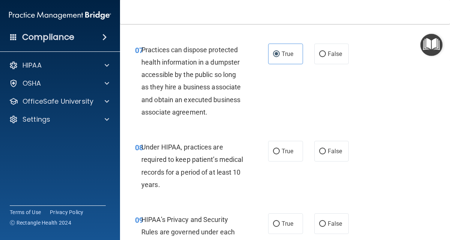
scroll to position [576, 0]
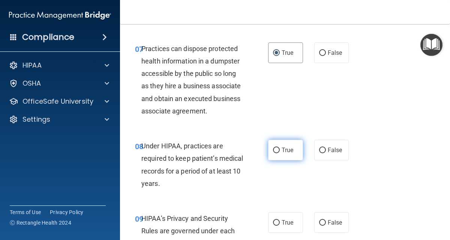
click at [282, 145] on label "True" at bounding box center [285, 150] width 35 height 21
click at [280, 147] on input "True" at bounding box center [276, 150] width 7 height 6
radio input "true"
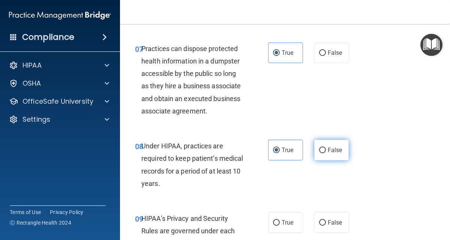
click at [328, 153] on span "False" at bounding box center [335, 149] width 15 height 7
click at [326, 153] on input "False" at bounding box center [322, 150] width 7 height 6
radio input "true"
radio input "false"
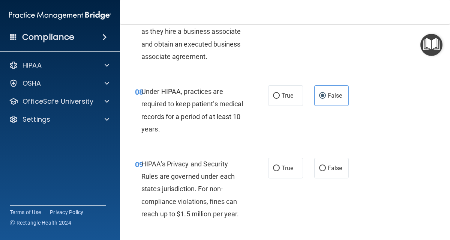
scroll to position [631, 0]
click at [165, 117] on span "Under HIPAA, practices are required to keep patient’s medical records for a per…" at bounding box center [192, 109] width 102 height 45
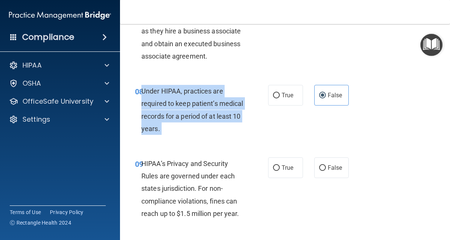
click at [165, 117] on span "Under HIPAA, practices are required to keep patient’s medical records for a per…" at bounding box center [192, 109] width 102 height 45
click at [260, 105] on div "08 Under HIPAA, practices are required to keep patient’s medical records for a …" at bounding box center [202, 112] width 156 height 54
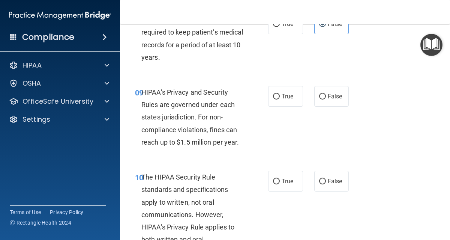
scroll to position [703, 0]
click at [280, 103] on label "True" at bounding box center [285, 96] width 35 height 21
click at [280, 99] on input "True" at bounding box center [276, 96] width 7 height 6
radio input "true"
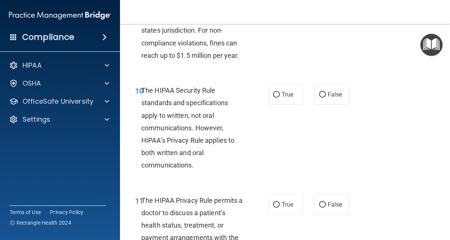
scroll to position [789, 0]
click at [297, 99] on label "True" at bounding box center [285, 94] width 35 height 21
click at [280, 98] on input "True" at bounding box center [276, 95] width 7 height 6
radio input "true"
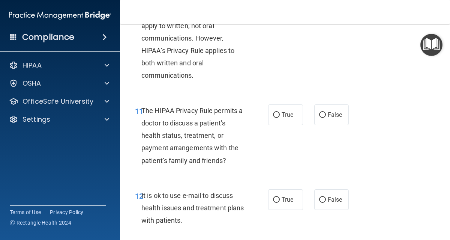
scroll to position [878, 0]
click at [331, 121] on label "False" at bounding box center [332, 115] width 35 height 21
click at [326, 118] on input "False" at bounding box center [322, 116] width 7 height 6
radio input "true"
click at [196, 155] on div "The HIPAA Privacy Rule permits a doctor to discuss a patient’s health status, t…" at bounding box center [195, 136] width 108 height 62
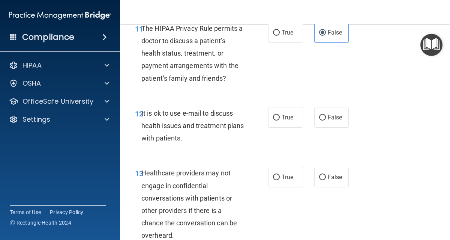
scroll to position [963, 0]
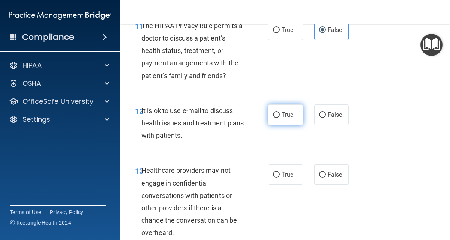
click at [273, 112] on input "True" at bounding box center [276, 115] width 7 height 6
radio input "true"
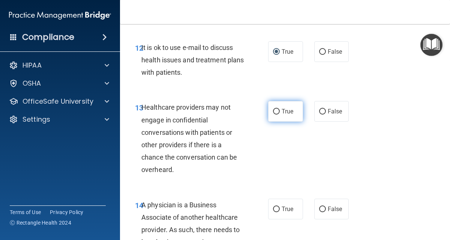
scroll to position [1027, 0]
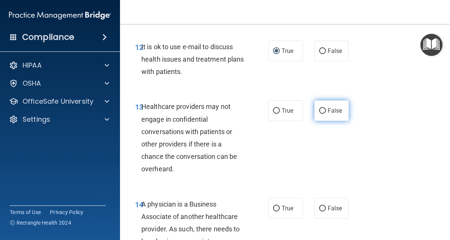
click at [323, 117] on label "False" at bounding box center [332, 110] width 35 height 21
click at [323, 114] on input "False" at bounding box center [322, 111] width 7 height 6
radio input "true"
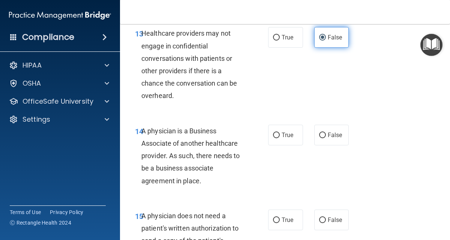
scroll to position [1101, 0]
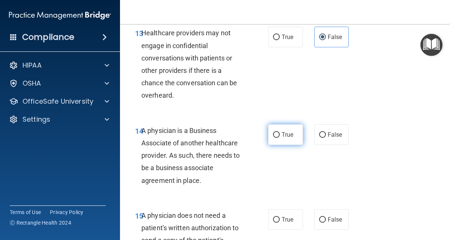
click at [286, 143] on label "True" at bounding box center [285, 134] width 35 height 21
click at [280, 138] on input "True" at bounding box center [276, 135] width 7 height 6
radio input "true"
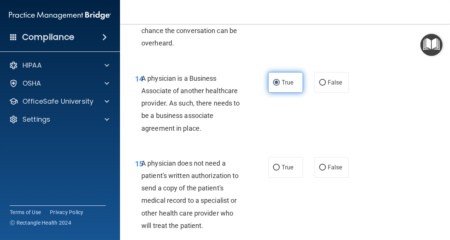
scroll to position [1154, 0]
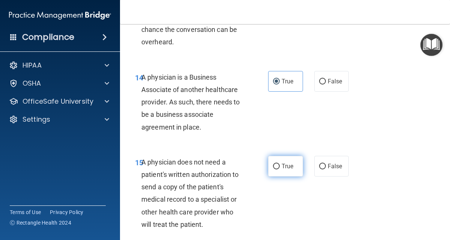
click at [284, 170] on label "True" at bounding box center [285, 166] width 35 height 21
click at [280, 169] on input "True" at bounding box center [276, 167] width 7 height 6
radio input "true"
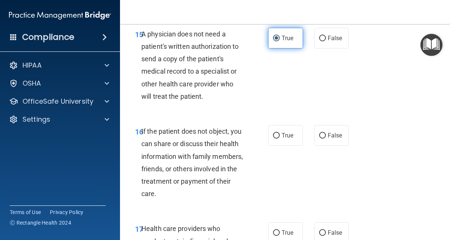
scroll to position [1282, 0]
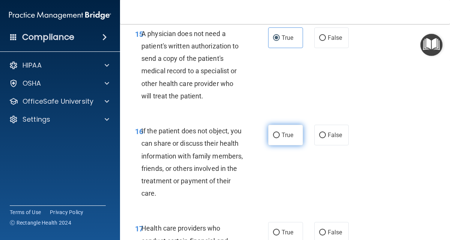
click at [282, 134] on span "True" at bounding box center [288, 134] width 12 height 7
click at [280, 134] on input "True" at bounding box center [276, 135] width 7 height 6
radio input "true"
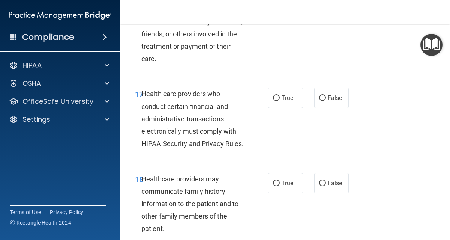
scroll to position [1417, 0]
click at [293, 97] on label "True" at bounding box center [285, 97] width 35 height 21
click at [280, 97] on input "True" at bounding box center [276, 98] width 7 height 6
radio input "true"
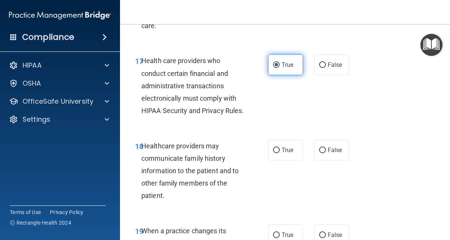
scroll to position [1450, 0]
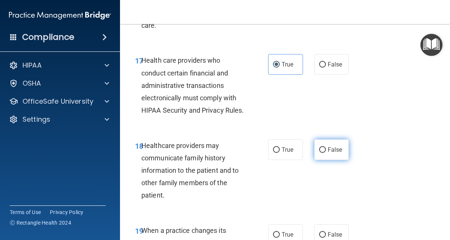
click at [323, 160] on label "False" at bounding box center [332, 149] width 35 height 21
click at [323, 153] on input "False" at bounding box center [322, 150] width 7 height 6
radio input "true"
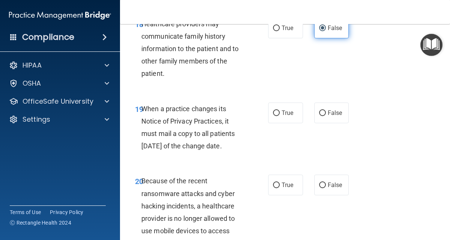
scroll to position [1572, 0]
click at [277, 123] on label "True" at bounding box center [285, 112] width 35 height 21
click at [277, 116] on input "True" at bounding box center [276, 113] width 7 height 6
radio input "true"
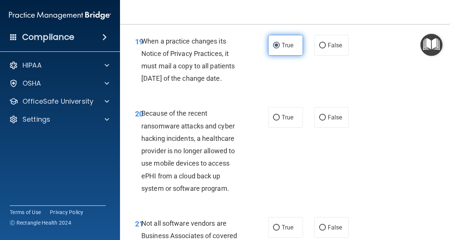
scroll to position [1646, 0]
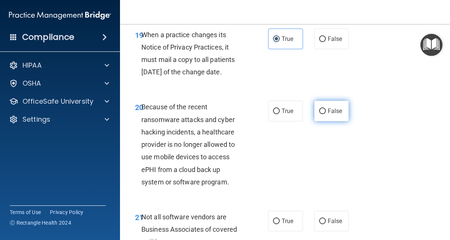
click at [319, 114] on input "False" at bounding box center [322, 111] width 7 height 6
radio input "true"
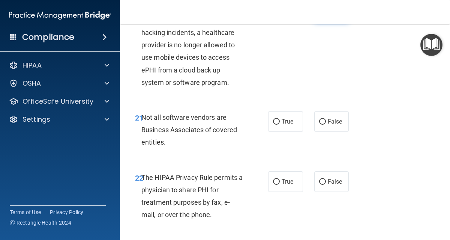
scroll to position [1746, 0]
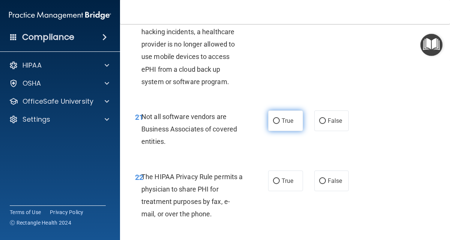
click at [273, 124] on input "True" at bounding box center [276, 121] width 7 height 6
radio input "true"
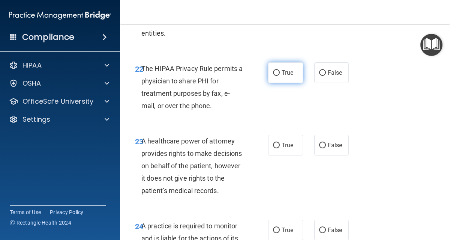
scroll to position [1856, 0]
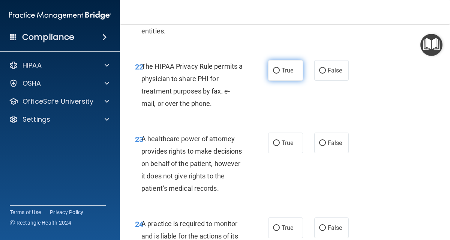
click at [270, 81] on label "True" at bounding box center [285, 70] width 35 height 21
click at [273, 74] on input "True" at bounding box center [276, 71] width 7 height 6
radio input "true"
click at [291, 157] on div "23 A healthcare power of attorney provides rights to make decisions on behalf o…" at bounding box center [285, 165] width 312 height 85
click at [345, 153] on div "True False" at bounding box center [310, 142] width 84 height 21
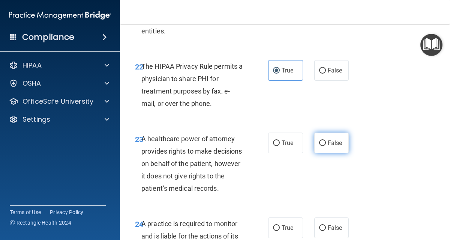
click at [337, 146] on span "False" at bounding box center [335, 142] width 15 height 7
click at [326, 146] on input "False" at bounding box center [322, 143] width 7 height 6
radio input "true"
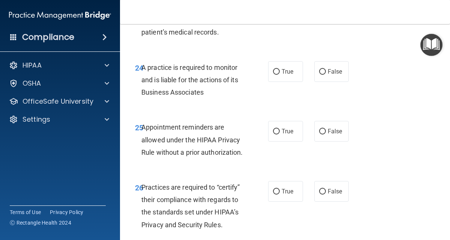
scroll to position [2013, 0]
click at [277, 81] on label "True" at bounding box center [285, 71] width 35 height 21
click at [277, 74] on input "True" at bounding box center [276, 72] width 7 height 6
radio input "true"
click at [289, 134] on span "True" at bounding box center [288, 130] width 12 height 7
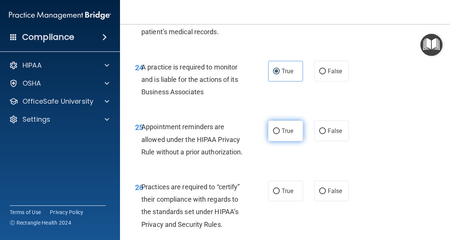
click at [280, 134] on input "True" at bounding box center [276, 131] width 7 height 6
radio input "true"
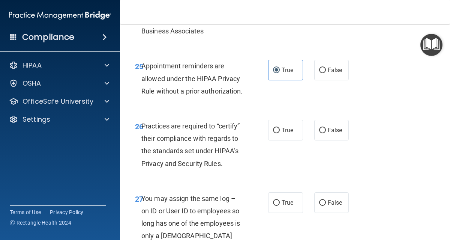
scroll to position [2097, 0]
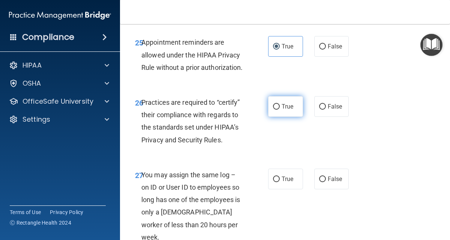
click at [286, 117] on label "True" at bounding box center [285, 106] width 35 height 21
click at [280, 110] on input "True" at bounding box center [276, 107] width 7 height 6
radio input "true"
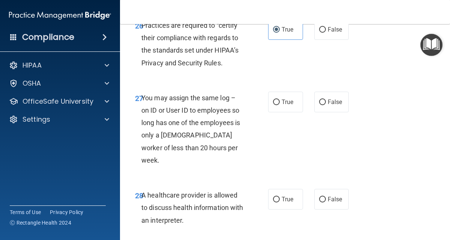
scroll to position [2175, 0]
click at [324, 112] on label "False" at bounding box center [332, 101] width 35 height 21
click at [324, 105] on input "False" at bounding box center [322, 102] width 7 height 6
radio input "true"
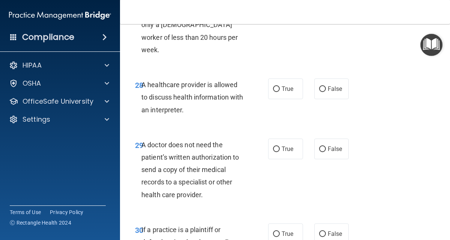
scroll to position [2285, 0]
click at [280, 99] on label "True" at bounding box center [285, 88] width 35 height 21
click at [280, 92] on input "True" at bounding box center [276, 89] width 7 height 6
radio input "true"
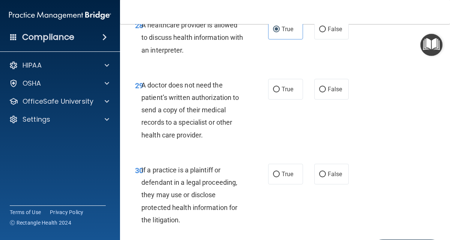
scroll to position [2352, 0]
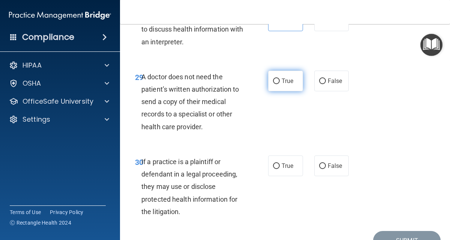
click at [282, 84] on span "True" at bounding box center [288, 80] width 12 height 7
click at [279, 84] on input "True" at bounding box center [276, 81] width 7 height 6
radio input "true"
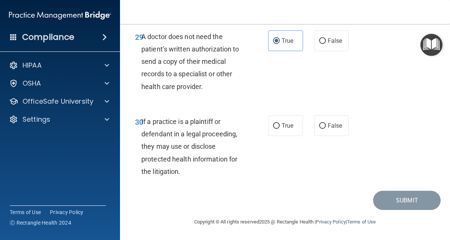
scroll to position [2421, 0]
click at [290, 129] on span "True" at bounding box center [288, 125] width 12 height 7
click at [280, 129] on input "True" at bounding box center [276, 126] width 7 height 6
radio input "true"
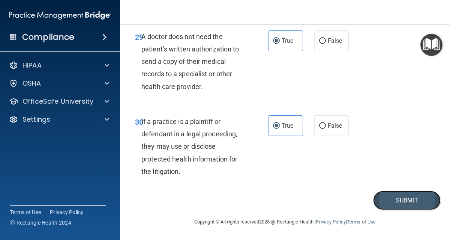
click at [391, 208] on button "Submit" at bounding box center [407, 200] width 68 height 19
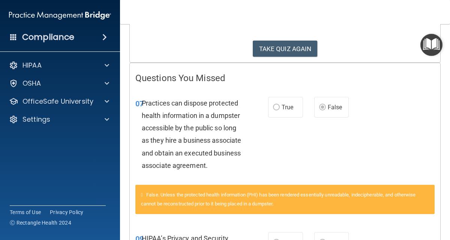
scroll to position [114, 0]
drag, startPoint x: 286, startPoint y: 49, endPoint x: 249, endPoint y: 176, distance: 132.0
click at [249, 176] on div "07 Practices can dispose protected health information in a dumpster accessible …" at bounding box center [285, 135] width 311 height 97
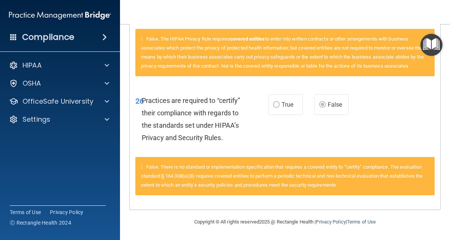
scroll to position [894, 0]
click at [67, 169] on div "Compliance HIPAA Documents and Policies Report an Incident Business Associates …" at bounding box center [60, 120] width 120 height 240
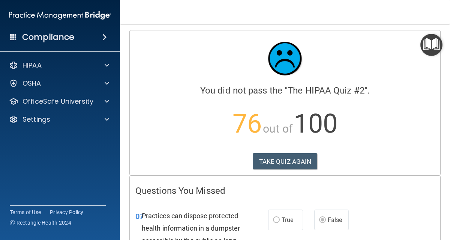
scroll to position [0, 0]
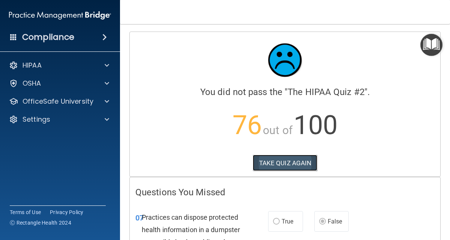
click at [263, 160] on button "TAKE QUIZ AGAIN" at bounding box center [285, 163] width 65 height 17
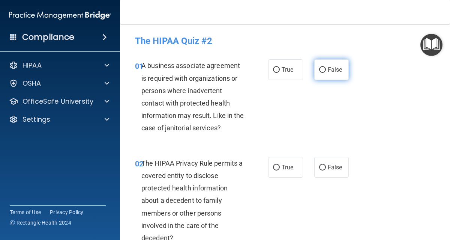
click at [315, 70] on label "False" at bounding box center [332, 69] width 35 height 21
click at [319, 70] on input "False" at bounding box center [322, 70] width 7 height 6
radio input "true"
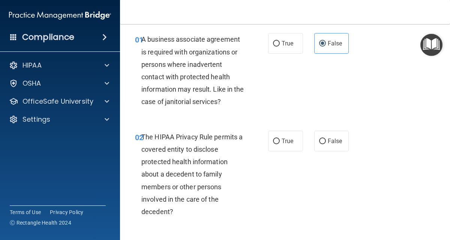
scroll to position [29, 0]
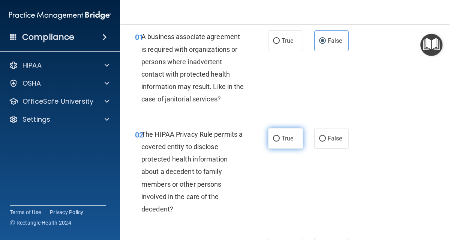
click at [275, 143] on label "True" at bounding box center [285, 138] width 35 height 21
click at [275, 141] on input "True" at bounding box center [276, 139] width 7 height 6
radio input "true"
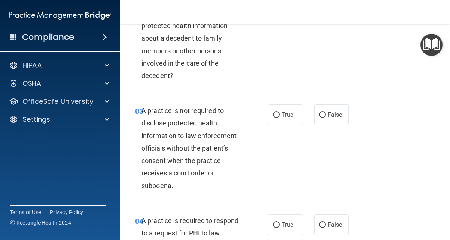
scroll to position [162, 0]
click at [319, 120] on label "False" at bounding box center [332, 114] width 35 height 21
click at [319, 118] on input "False" at bounding box center [322, 115] width 7 height 6
radio input "true"
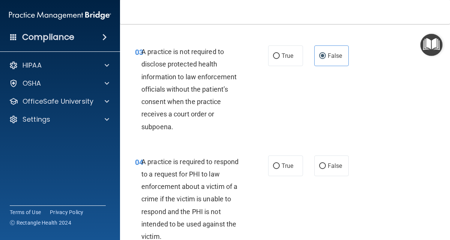
scroll to position [221, 0]
click at [274, 167] on input "True" at bounding box center [276, 166] width 7 height 6
radio input "true"
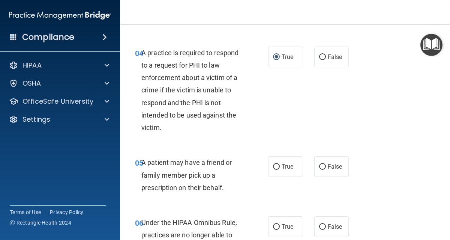
scroll to position [331, 0]
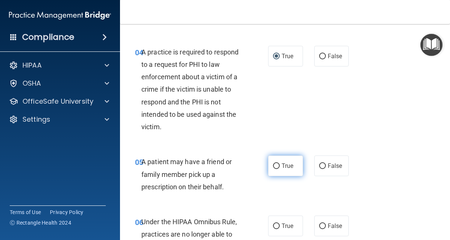
click at [284, 170] on label "True" at bounding box center [285, 165] width 35 height 21
click at [280, 169] on input "True" at bounding box center [276, 166] width 7 height 6
radio input "true"
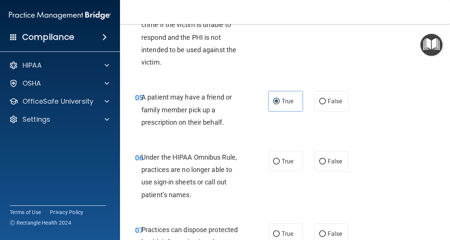
scroll to position [397, 0]
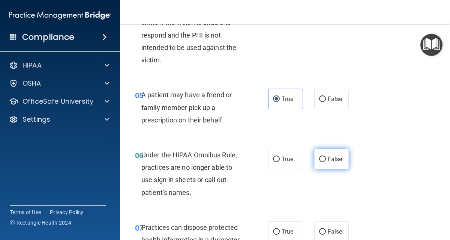
click at [321, 160] on input "False" at bounding box center [322, 160] width 7 height 6
radio input "true"
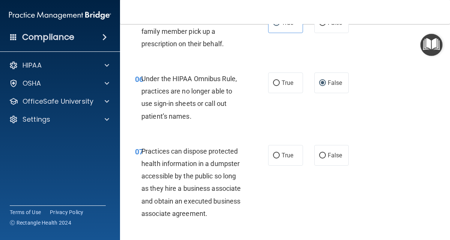
scroll to position [477, 0]
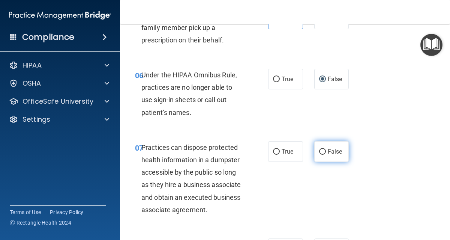
click at [336, 148] on span "False" at bounding box center [335, 151] width 15 height 7
click at [326, 149] on input "False" at bounding box center [322, 152] width 7 height 6
radio input "true"
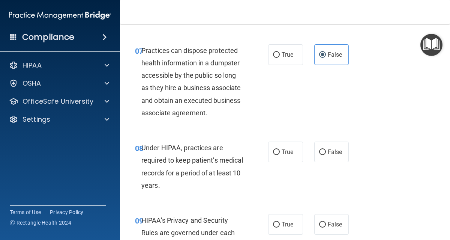
scroll to position [594, 0]
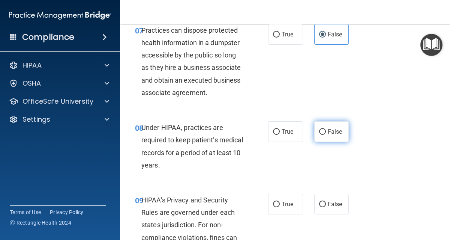
click at [328, 130] on span "False" at bounding box center [335, 131] width 15 height 7
click at [325, 130] on input "False" at bounding box center [322, 132] width 7 height 6
radio input "true"
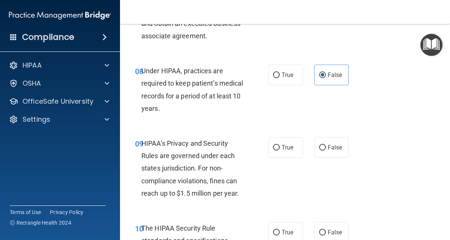
scroll to position [651, 0]
click at [319, 157] on label "False" at bounding box center [332, 147] width 35 height 21
click at [319, 151] on input "False" at bounding box center [322, 148] width 7 height 6
radio input "true"
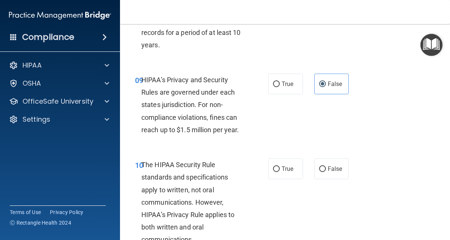
scroll to position [715, 0]
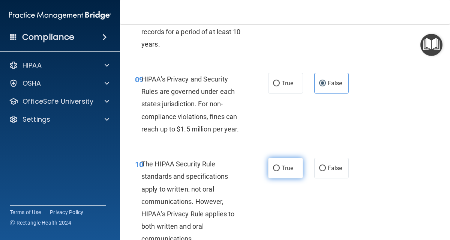
click at [281, 175] on label "True" at bounding box center [285, 168] width 35 height 21
click at [280, 171] on input "True" at bounding box center [276, 169] width 7 height 6
radio input "true"
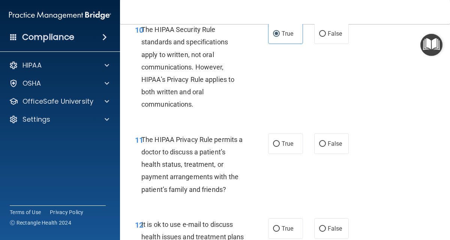
scroll to position [856, 0]
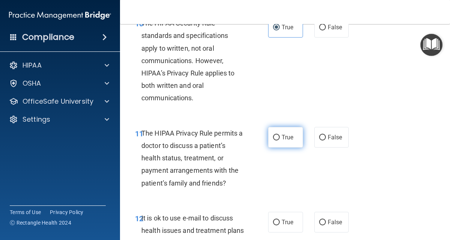
click at [281, 144] on label "True" at bounding box center [285, 137] width 35 height 21
click at [280, 140] on input "True" at bounding box center [276, 138] width 7 height 6
radio input "true"
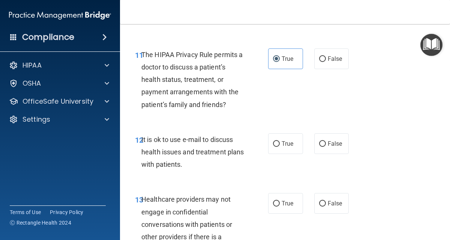
scroll to position [935, 0]
click at [277, 150] on label "True" at bounding box center [285, 143] width 35 height 21
click at [277, 146] on input "True" at bounding box center [276, 144] width 7 height 6
radio input "true"
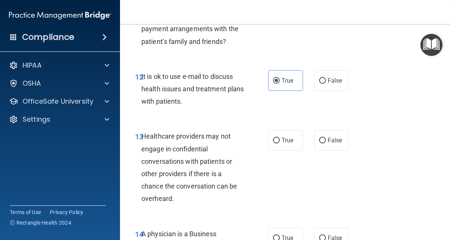
scroll to position [998, 0]
click at [318, 143] on label "False" at bounding box center [332, 139] width 35 height 21
click at [319, 143] on input "False" at bounding box center [322, 140] width 7 height 6
radio input "true"
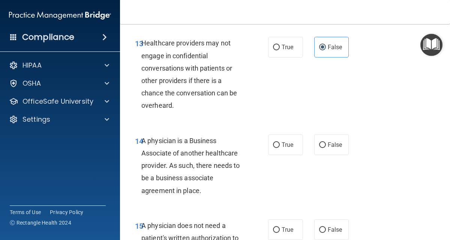
scroll to position [1091, 0]
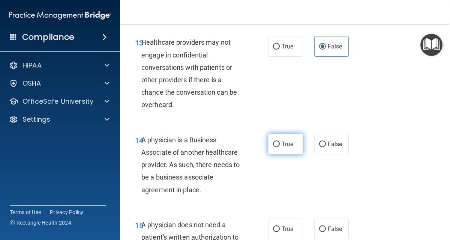
click at [274, 146] on input "True" at bounding box center [276, 144] width 7 height 6
radio input "true"
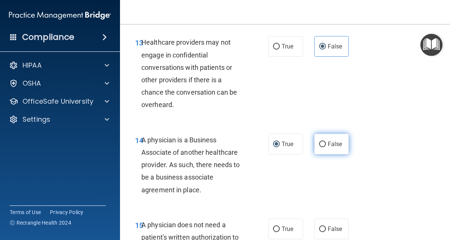
click at [329, 144] on span "False" at bounding box center [335, 143] width 15 height 7
click at [326, 144] on input "False" at bounding box center [322, 144] width 7 height 6
radio input "true"
radio input "false"
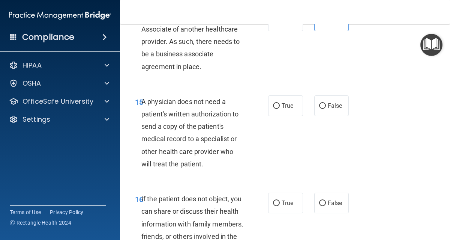
scroll to position [1216, 0]
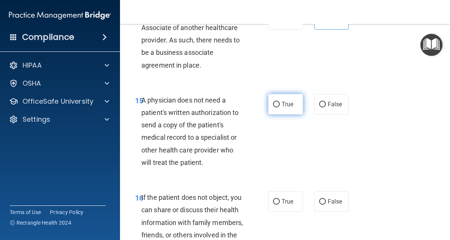
click at [270, 100] on label "True" at bounding box center [285, 104] width 35 height 21
click at [273, 102] on input "True" at bounding box center [276, 105] width 7 height 6
radio input "true"
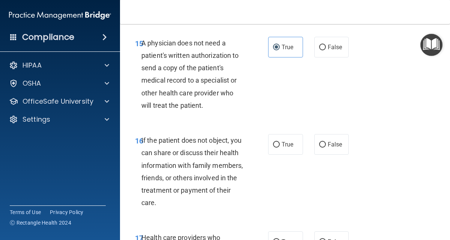
scroll to position [1274, 0]
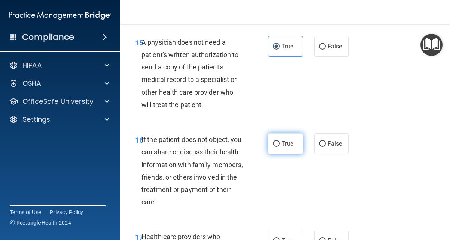
click at [286, 143] on span "True" at bounding box center [288, 143] width 12 height 7
click at [280, 143] on input "True" at bounding box center [276, 144] width 7 height 6
radio input "true"
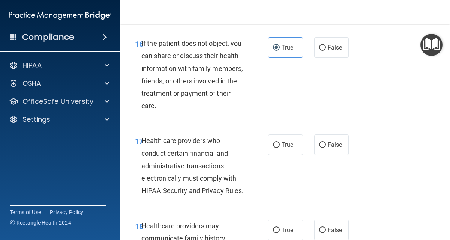
scroll to position [1371, 0]
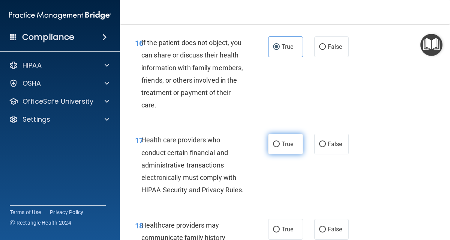
click at [276, 139] on label "True" at bounding box center [285, 144] width 35 height 21
click at [276, 141] on input "True" at bounding box center [276, 144] width 7 height 6
radio input "true"
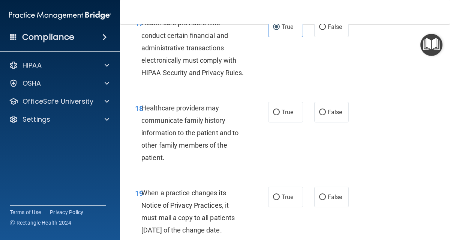
scroll to position [1489, 0]
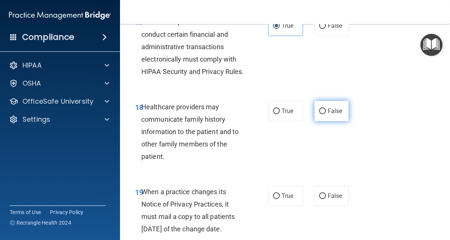
click at [319, 114] on input "False" at bounding box center [322, 111] width 7 height 6
radio input "true"
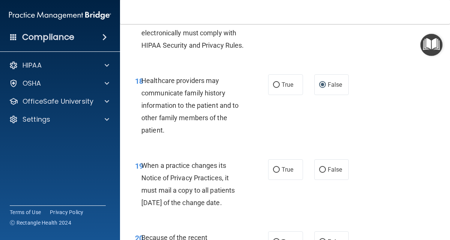
scroll to position [1515, 0]
click at [325, 172] on label "False" at bounding box center [332, 169] width 35 height 21
click at [325, 172] on input "False" at bounding box center [322, 170] width 7 height 6
radio input "true"
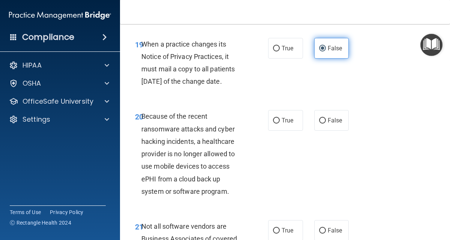
scroll to position [1637, 0]
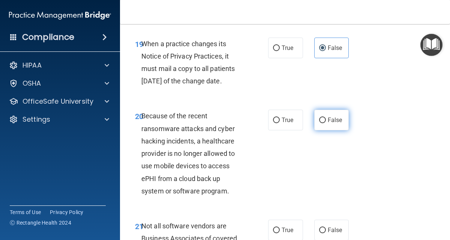
click at [324, 130] on label "False" at bounding box center [332, 120] width 35 height 21
click at [324, 123] on input "False" at bounding box center [322, 120] width 7 height 6
radio input "true"
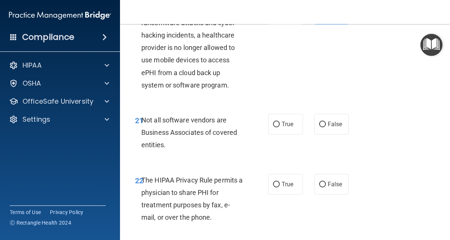
scroll to position [1745, 0]
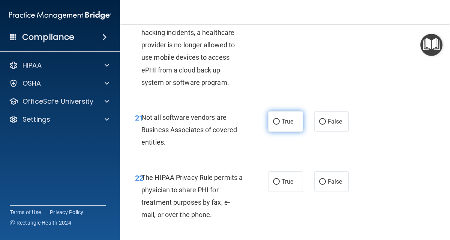
click at [289, 132] on label "True" at bounding box center [285, 121] width 35 height 21
click at [280, 125] on input "True" at bounding box center [276, 122] width 7 height 6
radio input "true"
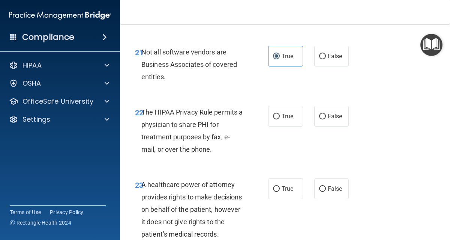
scroll to position [1811, 0]
click at [275, 126] on label "True" at bounding box center [285, 115] width 35 height 21
click at [275, 119] on input "True" at bounding box center [276, 116] width 7 height 6
radio input "true"
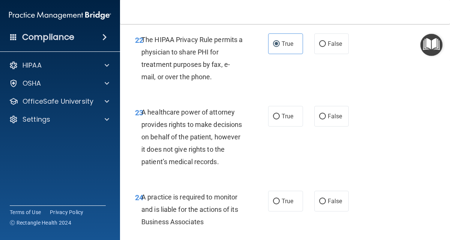
scroll to position [1883, 0]
click at [321, 126] on label "False" at bounding box center [332, 116] width 35 height 21
click at [321, 119] on input "False" at bounding box center [322, 117] width 7 height 6
radio input "true"
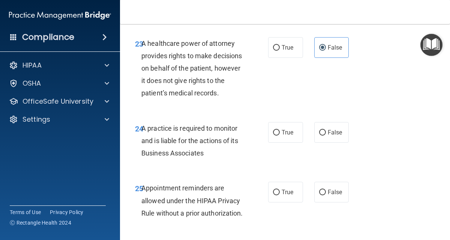
scroll to position [1951, 0]
click at [324, 143] on label "False" at bounding box center [332, 132] width 35 height 21
click at [324, 136] on input "False" at bounding box center [322, 133] width 7 height 6
radio input "true"
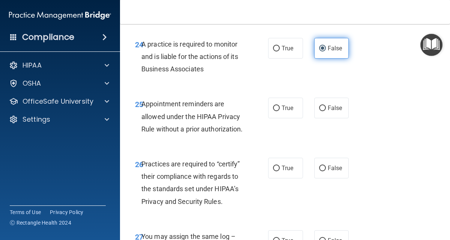
scroll to position [2044, 0]
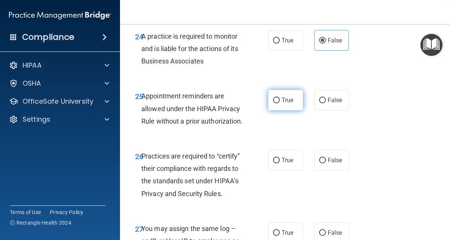
click at [282, 104] on span "True" at bounding box center [288, 99] width 12 height 7
click at [280, 103] on input "True" at bounding box center [276, 101] width 7 height 6
radio input "true"
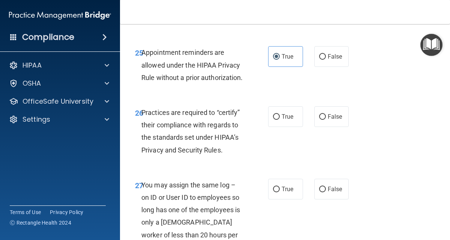
scroll to position [2090, 0]
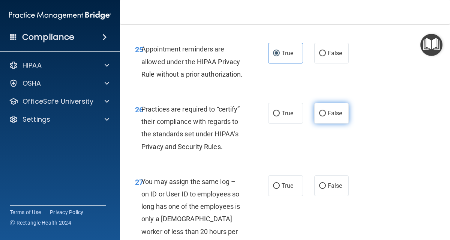
click at [321, 116] on input "False" at bounding box center [322, 114] width 7 height 6
radio input "true"
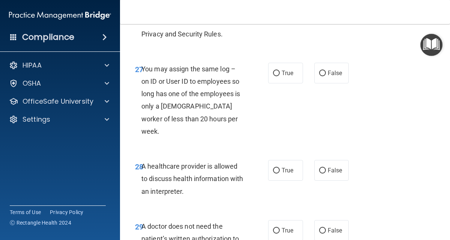
scroll to position [2209, 0]
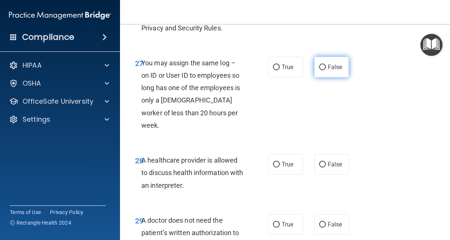
click at [324, 77] on label "False" at bounding box center [332, 67] width 35 height 21
click at [324, 70] on input "False" at bounding box center [322, 68] width 7 height 6
radio input "true"
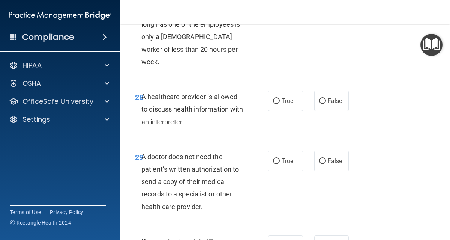
scroll to position [2274, 0]
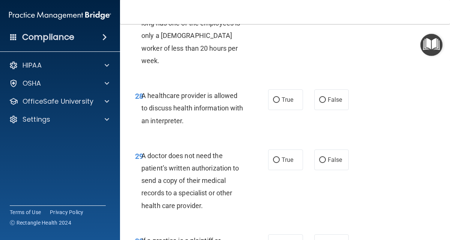
click at [265, 131] on div "28 A healthcare provider is allowed to discuss health information with an inter…" at bounding box center [202, 109] width 156 height 41
click at [268, 131] on div "28 A healthcare provider is allowed to discuss health information with an inter…" at bounding box center [202, 109] width 156 height 41
click at [275, 103] on input "True" at bounding box center [276, 100] width 7 height 6
radio input "true"
click at [274, 170] on label "True" at bounding box center [285, 159] width 35 height 21
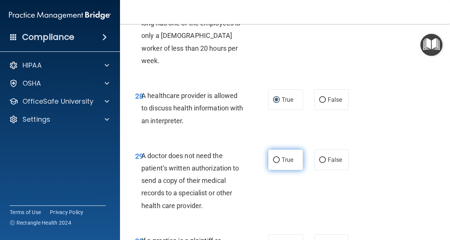
click at [274, 163] on input "True" at bounding box center [276, 160] width 7 height 6
radio input "true"
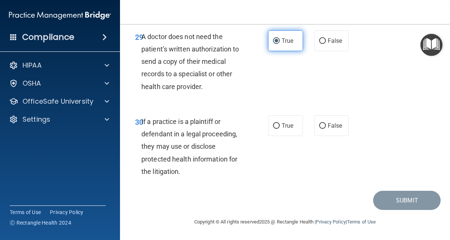
scroll to position [2417, 0]
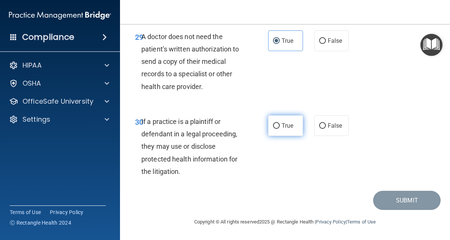
click at [282, 129] on span "True" at bounding box center [288, 125] width 12 height 7
click at [280, 129] on input "True" at bounding box center [276, 126] width 7 height 6
radio input "true"
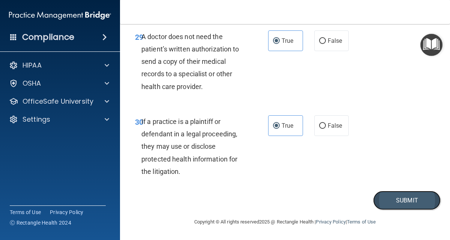
click at [380, 210] on button "Submit" at bounding box center [407, 200] width 68 height 19
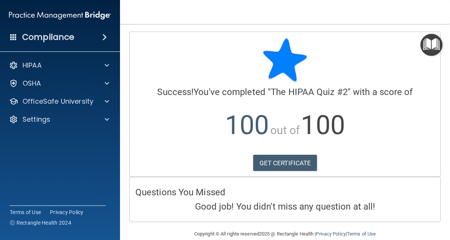
click at [53, 170] on div "Compliance HIPAA Documents and Policies Report an Incident Business Associates …" at bounding box center [60, 120] width 120 height 240
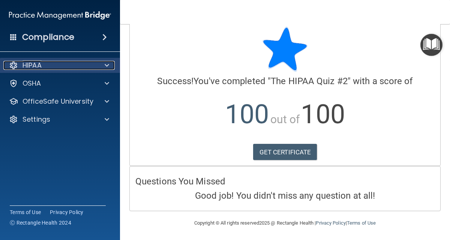
click at [95, 66] on div "HIPAA" at bounding box center [49, 65] width 93 height 9
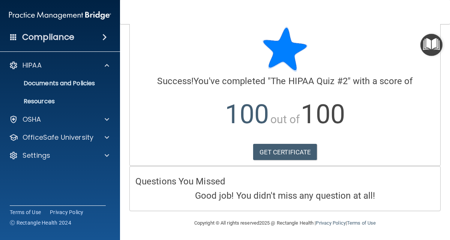
click at [425, 47] on img "Open Resource Center" at bounding box center [432, 45] width 22 height 22
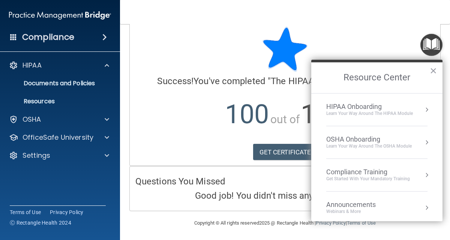
click at [380, 108] on div "HIPAA Onboarding" at bounding box center [370, 106] width 87 height 8
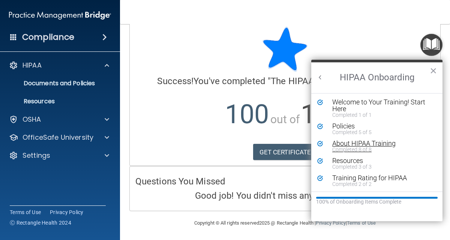
scroll to position [0, 0]
click at [323, 78] on button "Back to Resource Center Home" at bounding box center [321, 78] width 8 height 8
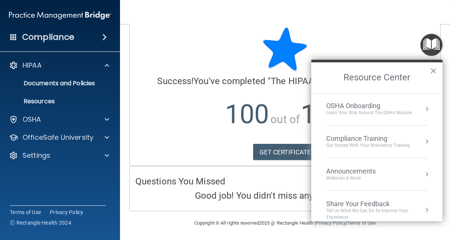
scroll to position [34, 0]
click at [393, 139] on div "Compliance Training" at bounding box center [369, 138] width 84 height 8
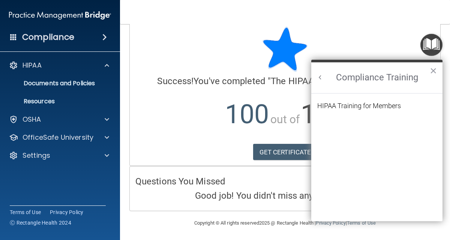
scroll to position [0, 0]
click at [370, 109] on div "HIPAA Training for Members" at bounding box center [360, 105] width 84 height 7
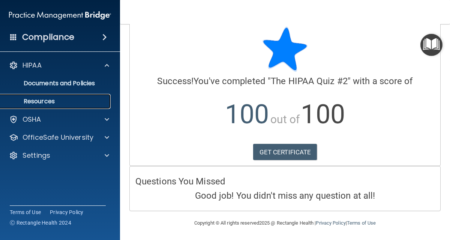
click at [38, 102] on p "Resources" at bounding box center [56, 102] width 102 height 8
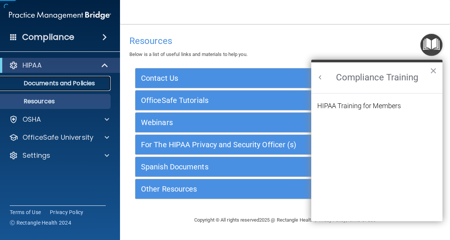
click at [49, 89] on link "Documents and Policies" at bounding box center [51, 83] width 118 height 15
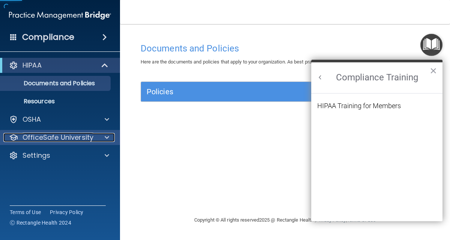
click at [72, 139] on p "OfficeSafe University" at bounding box center [58, 137] width 71 height 9
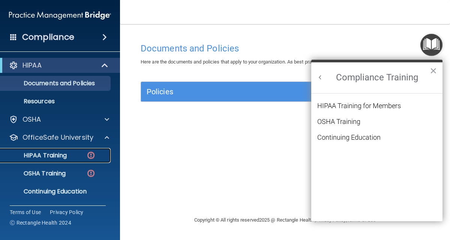
click at [77, 158] on div "HIPAA Training" at bounding box center [56, 156] width 102 height 8
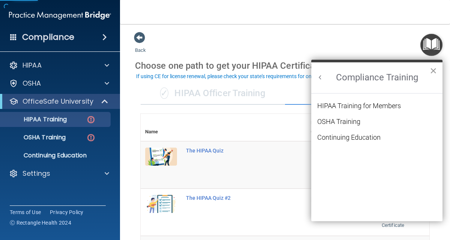
click at [432, 69] on button "×" at bounding box center [433, 71] width 7 height 12
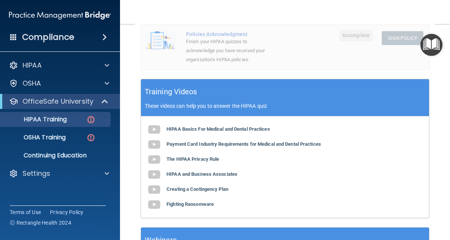
scroll to position [266, 0]
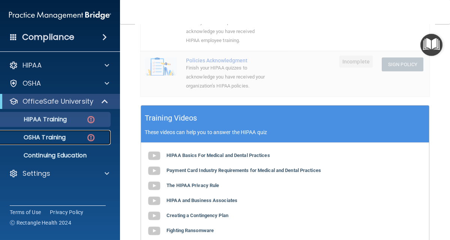
click at [70, 142] on link "OSHA Training" at bounding box center [51, 137] width 118 height 15
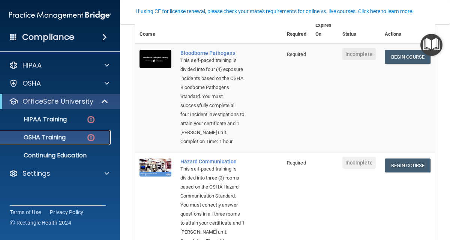
scroll to position [72, 0]
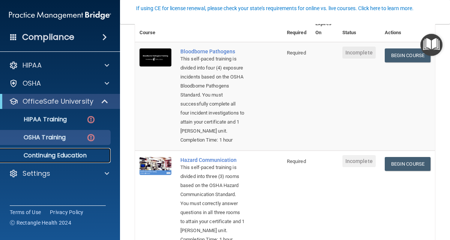
click at [86, 152] on p "Continuing Education" at bounding box center [56, 156] width 102 height 8
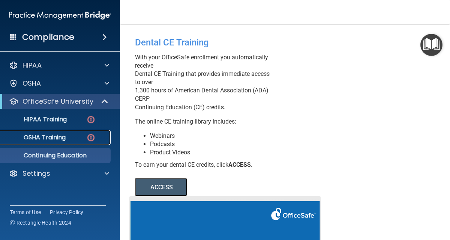
click at [66, 134] on p "OSHA Training" at bounding box center [35, 138] width 61 height 8
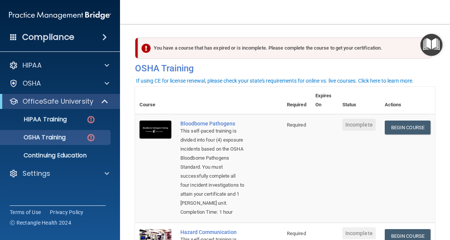
click at [81, 110] on ul "HIPAA Training OSHA Training Continuing Education" at bounding box center [60, 136] width 136 height 54
click at [78, 122] on div "HIPAA Training" at bounding box center [56, 120] width 102 height 8
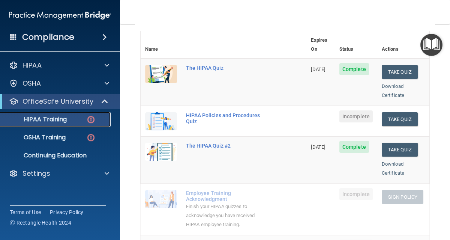
scroll to position [81, 0]
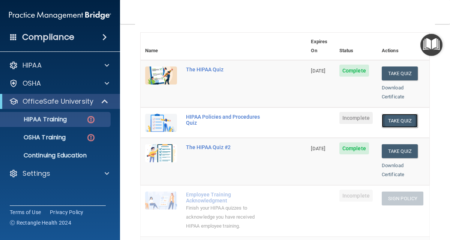
click at [382, 114] on button "Take Quiz" at bounding box center [400, 121] width 36 height 14
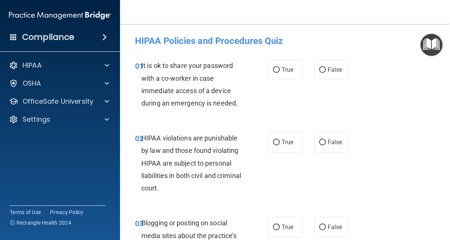
click at [309, 78] on div "True False" at bounding box center [310, 69] width 84 height 21
click at [317, 78] on label "False" at bounding box center [332, 69] width 35 height 21
click at [319, 73] on input "False" at bounding box center [322, 70] width 7 height 6
radio input "true"
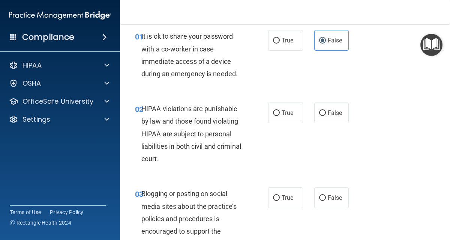
scroll to position [30, 0]
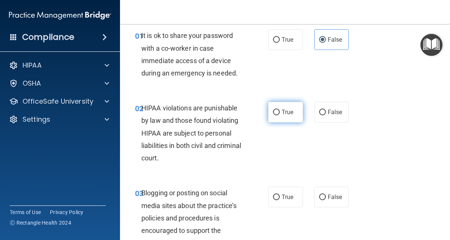
click at [282, 114] on span "True" at bounding box center [288, 111] width 12 height 7
click at [280, 114] on input "True" at bounding box center [276, 113] width 7 height 6
radio input "true"
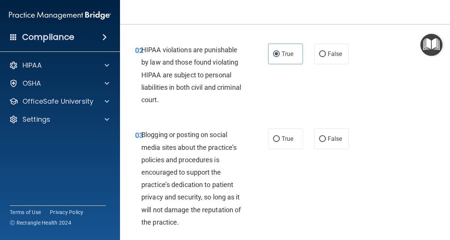
scroll to position [89, 0]
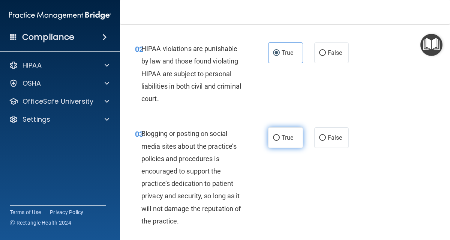
click at [282, 140] on span "True" at bounding box center [288, 137] width 12 height 7
click at [280, 140] on input "True" at bounding box center [276, 138] width 7 height 6
radio input "true"
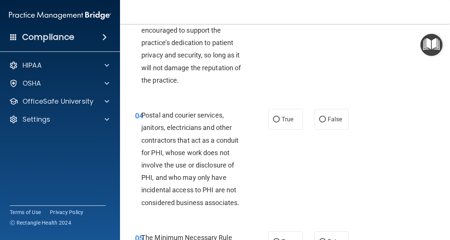
scroll to position [231, 0]
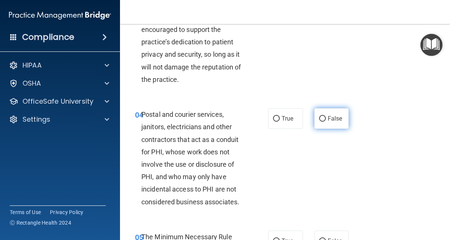
click at [325, 125] on label "False" at bounding box center [332, 118] width 35 height 21
click at [325, 122] on input "False" at bounding box center [322, 119] width 7 height 6
radio input "true"
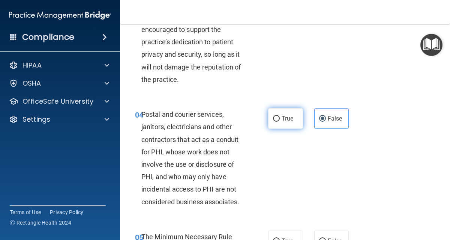
click at [282, 119] on span "True" at bounding box center [288, 118] width 12 height 7
click at [280, 119] on input "True" at bounding box center [276, 119] width 7 height 6
radio input "true"
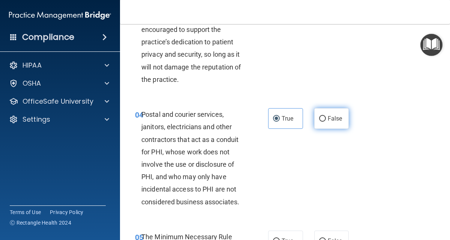
click at [319, 118] on input "False" at bounding box center [322, 119] width 7 height 6
radio input "true"
radio input "false"
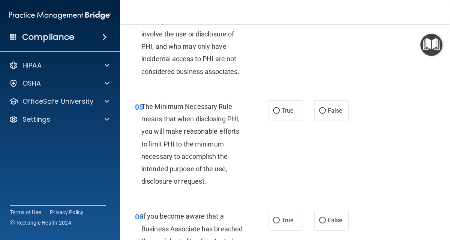
scroll to position [362, 0]
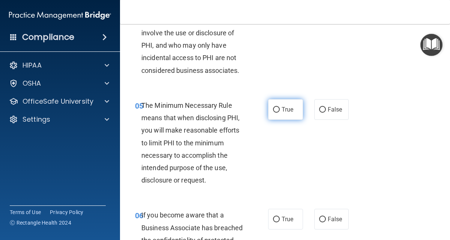
click at [273, 113] on label "True" at bounding box center [285, 109] width 35 height 21
click at [273, 113] on input "True" at bounding box center [276, 110] width 7 height 6
radio input "true"
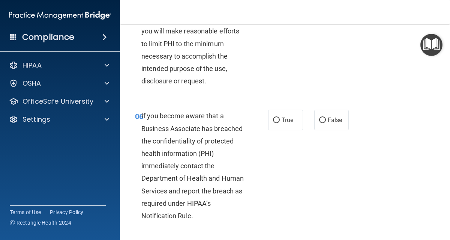
scroll to position [462, 0]
click at [291, 117] on label "True" at bounding box center [285, 119] width 35 height 21
click at [280, 117] on input "True" at bounding box center [276, 120] width 7 height 6
radio input "true"
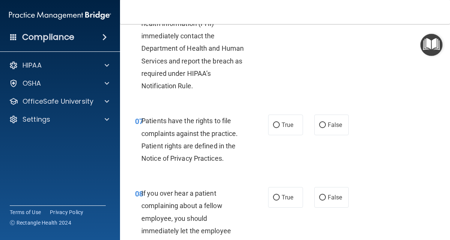
scroll to position [592, 0]
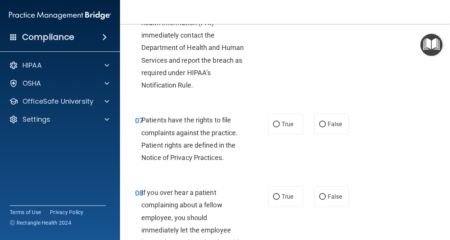
click at [284, 113] on div "07 Patients have the rights to file complaints against the practice. Patient ri…" at bounding box center [285, 140] width 312 height 72
click at [284, 130] on label "True" at bounding box center [285, 124] width 35 height 21
click at [280, 127] on input "True" at bounding box center [276, 125] width 7 height 6
radio input "true"
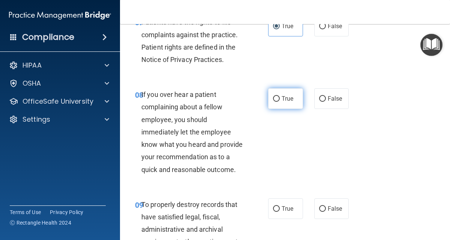
scroll to position [690, 0]
click at [290, 101] on span "True" at bounding box center [288, 98] width 12 height 7
click at [280, 101] on input "True" at bounding box center [276, 99] width 7 height 6
radio input "true"
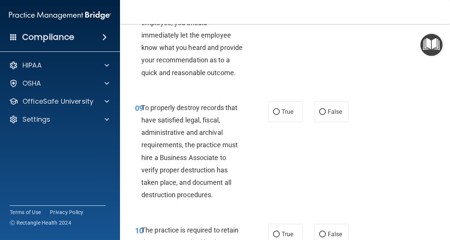
scroll to position [787, 0]
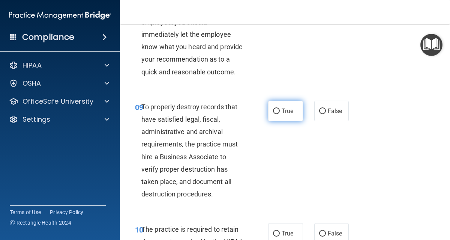
click at [275, 114] on input "True" at bounding box center [276, 111] width 7 height 6
radio input "true"
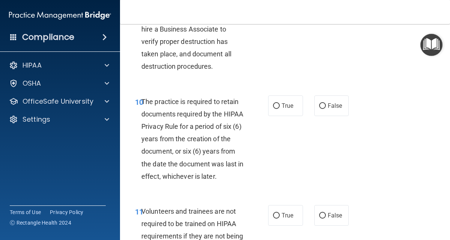
scroll to position [915, 0]
click at [276, 116] on label "True" at bounding box center [285, 105] width 35 height 21
click at [276, 108] on input "True" at bounding box center [276, 106] width 7 height 6
radio input "true"
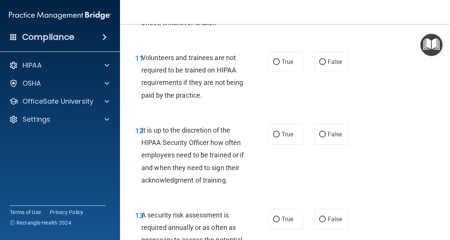
scroll to position [1069, 0]
click at [333, 65] on span "False" at bounding box center [335, 61] width 15 height 7
click at [326, 65] on input "False" at bounding box center [322, 62] width 7 height 6
radio input "true"
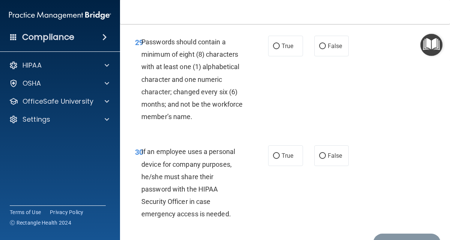
scroll to position [2641, 0]
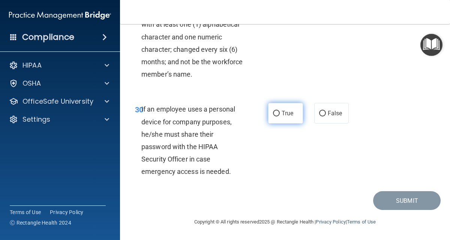
click at [285, 115] on span "True" at bounding box center [288, 113] width 12 height 7
click at [280, 115] on input "True" at bounding box center [276, 114] width 7 height 6
radio input "true"
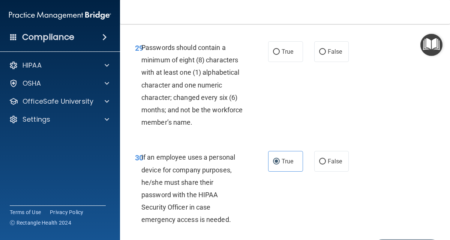
scroll to position [2556, 0]
click at [276, 55] on input "True" at bounding box center [276, 53] width 7 height 6
radio input "true"
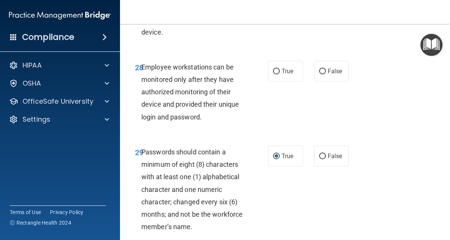
scroll to position [2443, 0]
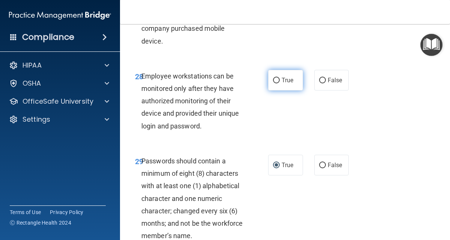
click at [283, 90] on label "True" at bounding box center [285, 80] width 35 height 21
click at [280, 83] on input "True" at bounding box center [276, 81] width 7 height 6
radio input "true"
click at [271, 18] on label "True" at bounding box center [285, 7] width 35 height 21
click at [273, 11] on input "True" at bounding box center [276, 8] width 7 height 6
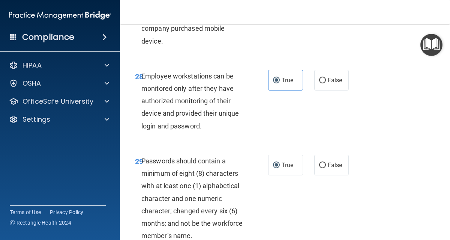
radio input "true"
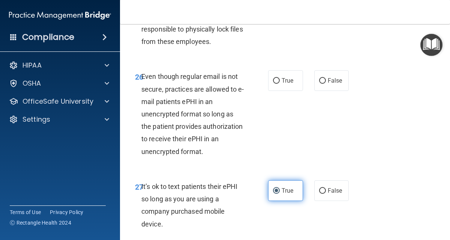
scroll to position [2256, 0]
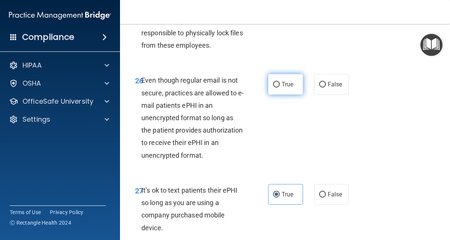
click at [282, 88] on span "True" at bounding box center [288, 84] width 12 height 7
click at [280, 87] on input "True" at bounding box center [276, 85] width 7 height 6
radio input "true"
click at [277, 3] on input "True" at bounding box center [276, 0] width 7 height 6
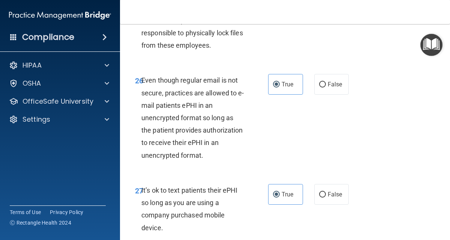
radio input "true"
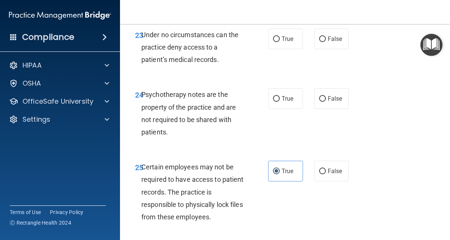
scroll to position [2084, 0]
click at [285, 109] on label "True" at bounding box center [285, 99] width 35 height 21
click at [280, 102] on input "True" at bounding box center [276, 99] width 7 height 6
radio input "true"
click at [281, 50] on label "True" at bounding box center [285, 39] width 35 height 21
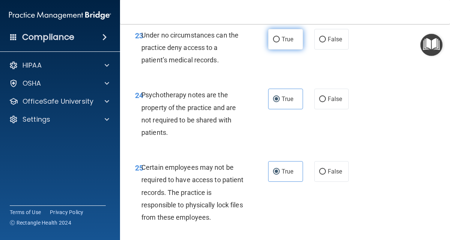
click at [280, 42] on input "True" at bounding box center [276, 40] width 7 height 6
radio input "true"
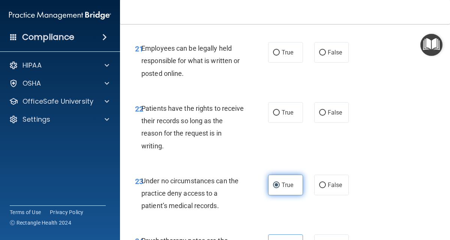
scroll to position [1938, 0]
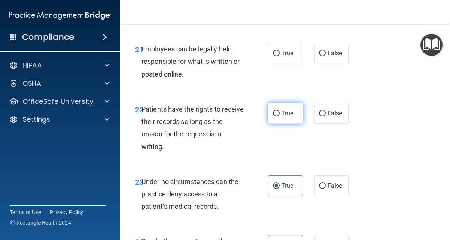
click at [284, 117] on span "True" at bounding box center [288, 113] width 12 height 7
click at [280, 116] on input "True" at bounding box center [276, 114] width 7 height 6
radio input "true"
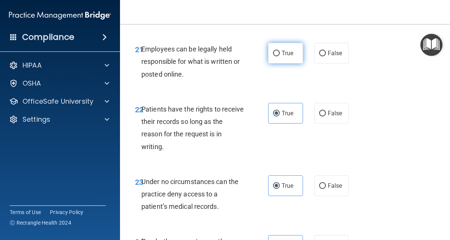
click at [282, 63] on label "True" at bounding box center [285, 53] width 35 height 21
click at [280, 56] on input "True" at bounding box center [276, 54] width 7 height 6
radio input "true"
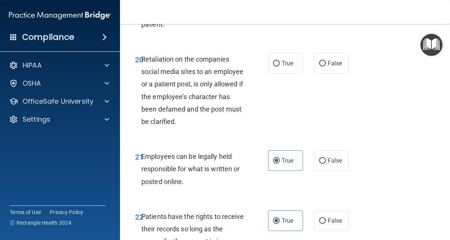
scroll to position [1823, 0]
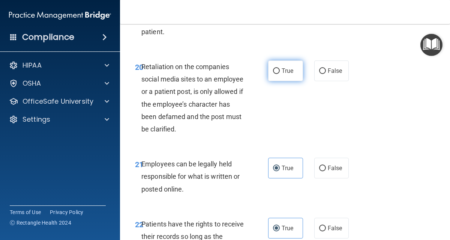
click at [285, 74] on span "True" at bounding box center [288, 70] width 12 height 7
click at [280, 74] on input "True" at bounding box center [276, 71] width 7 height 6
radio input "true"
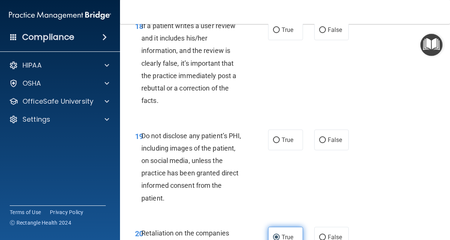
scroll to position [1648, 0]
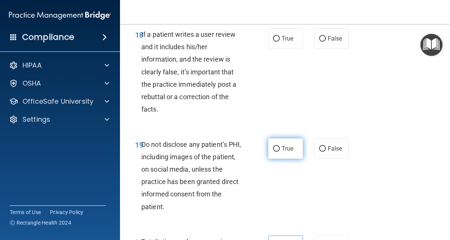
click at [285, 159] on label "True" at bounding box center [285, 148] width 35 height 21
click at [280, 152] on input "True" at bounding box center [276, 149] width 7 height 6
radio input "true"
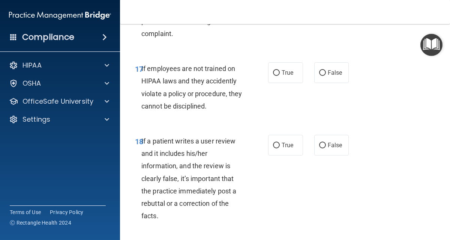
scroll to position [1541, 0]
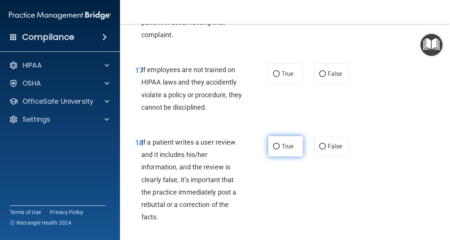
click at [287, 150] on span "True" at bounding box center [288, 146] width 12 height 7
click at [280, 149] on input "True" at bounding box center [276, 147] width 7 height 6
radio input "true"
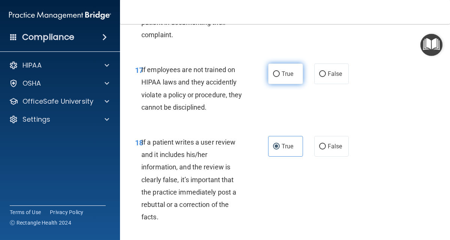
click at [272, 84] on label "True" at bounding box center [285, 73] width 35 height 21
click at [273, 77] on input "True" at bounding box center [276, 74] width 7 height 6
radio input "true"
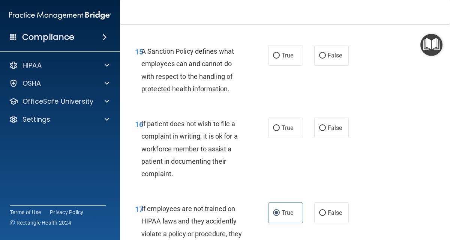
scroll to position [1395, 0]
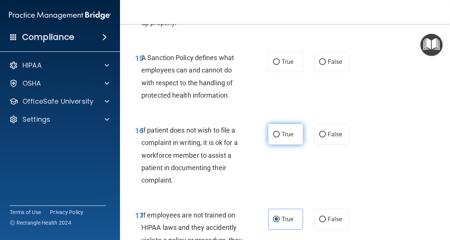
click at [282, 138] on span "True" at bounding box center [288, 134] width 12 height 7
click at [279, 137] on input "True" at bounding box center [276, 135] width 7 height 6
radio input "true"
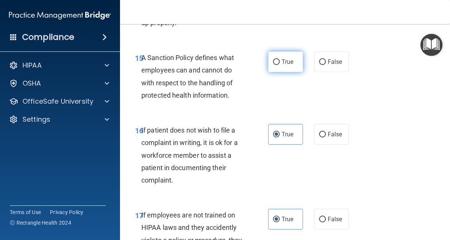
click at [282, 65] on span "True" at bounding box center [288, 61] width 12 height 7
click at [280, 65] on input "True" at bounding box center [276, 62] width 7 height 6
radio input "true"
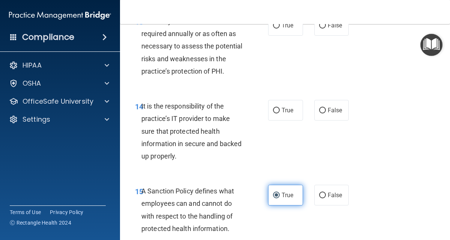
scroll to position [1242, 0]
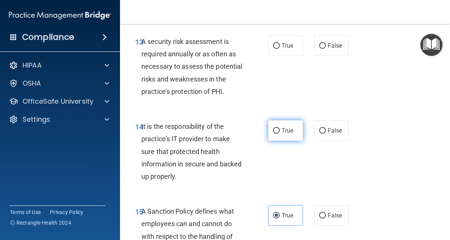
click at [297, 141] on label "True" at bounding box center [285, 130] width 35 height 21
click at [280, 134] on input "True" at bounding box center [276, 131] width 7 height 6
radio input "true"
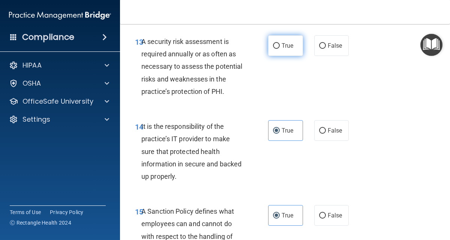
click at [282, 49] on span "True" at bounding box center [288, 45] width 12 height 7
click at [280, 49] on input "True" at bounding box center [276, 46] width 7 height 6
radio input "true"
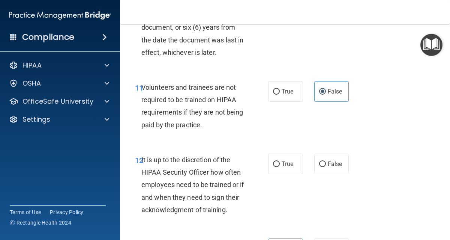
scroll to position [1038, 0]
click at [283, 175] on label "True" at bounding box center [285, 164] width 35 height 21
click at [280, 167] on input "True" at bounding box center [276, 165] width 7 height 6
radio input "true"
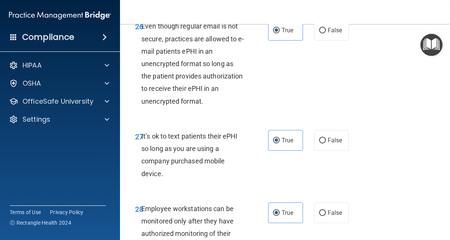
scroll to position [2641, 0]
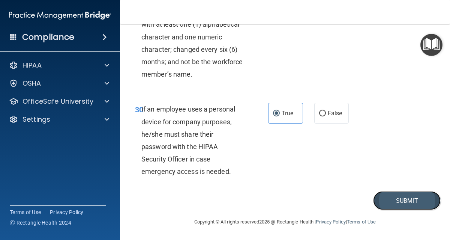
click at [382, 199] on button "Submit" at bounding box center [407, 200] width 68 height 19
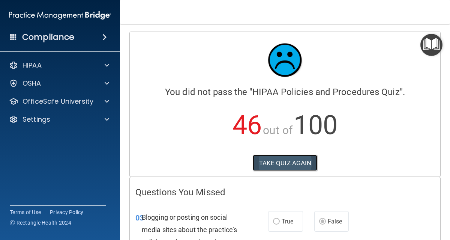
click at [296, 167] on button "TAKE QUIZ AGAIN" at bounding box center [285, 163] width 65 height 17
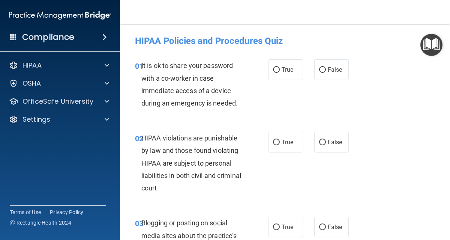
scroll to position [0, 0]
click at [321, 60] on label "False" at bounding box center [332, 69] width 35 height 21
click at [321, 67] on input "False" at bounding box center [322, 70] width 7 height 6
radio input "true"
click at [269, 150] on label "True" at bounding box center [285, 141] width 35 height 21
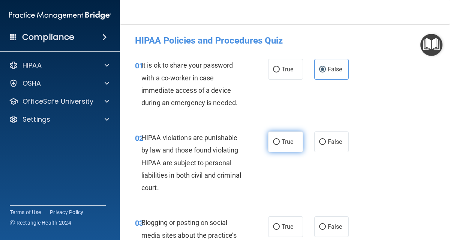
click at [273, 145] on input "True" at bounding box center [276, 142] width 7 height 6
radio input "true"
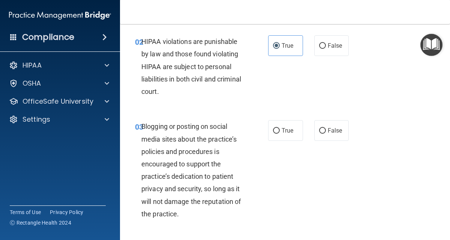
scroll to position [124, 0]
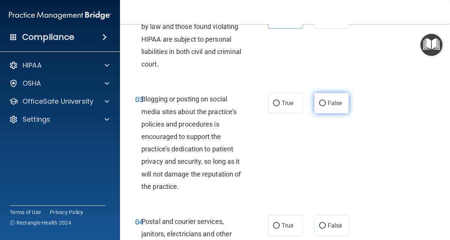
click at [324, 109] on label "False" at bounding box center [332, 103] width 35 height 21
click at [324, 106] on input "False" at bounding box center [322, 104] width 7 height 6
radio input "true"
click at [330, 222] on span "False" at bounding box center [335, 225] width 15 height 7
click at [326, 223] on input "False" at bounding box center [322, 226] width 7 height 6
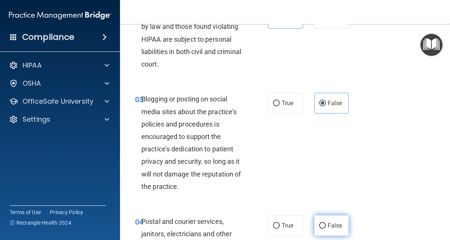
radio input "true"
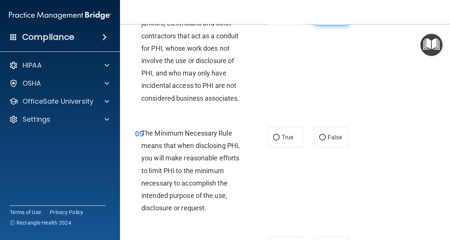
scroll to position [334, 0]
click at [280, 141] on label "True" at bounding box center [285, 137] width 35 height 21
click at [280, 141] on input "True" at bounding box center [276, 138] width 7 height 6
radio input "true"
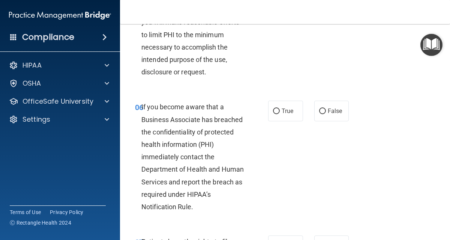
scroll to position [470, 0]
click at [316, 114] on label "False" at bounding box center [332, 111] width 35 height 21
click at [319, 114] on input "False" at bounding box center [322, 112] width 7 height 6
radio input "true"
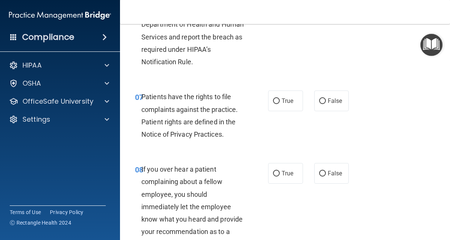
scroll to position [616, 0]
click at [282, 115] on div "07 Patients have the rights to file complaints against the practice. Patient ri…" at bounding box center [285, 117] width 312 height 72
click at [286, 100] on span "True" at bounding box center [288, 100] width 12 height 7
click at [280, 100] on input "True" at bounding box center [276, 101] width 7 height 6
radio input "true"
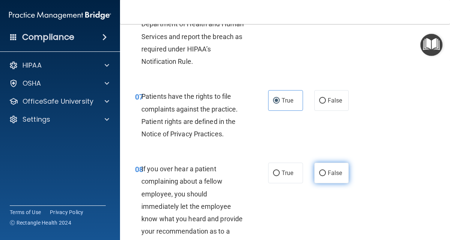
click at [322, 172] on label "False" at bounding box center [332, 173] width 35 height 21
click at [322, 172] on input "False" at bounding box center [322, 173] width 7 height 6
radio input "true"
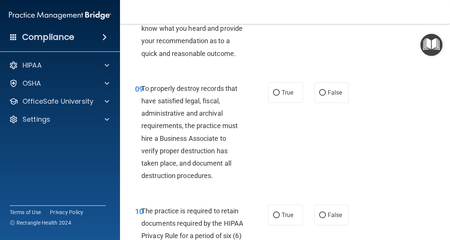
scroll to position [811, 0]
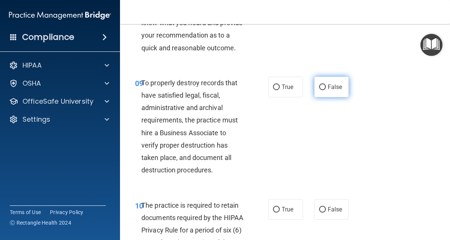
click at [328, 97] on label "False" at bounding box center [332, 87] width 35 height 21
click at [326, 90] on input "False" at bounding box center [322, 87] width 7 height 6
radio input "true"
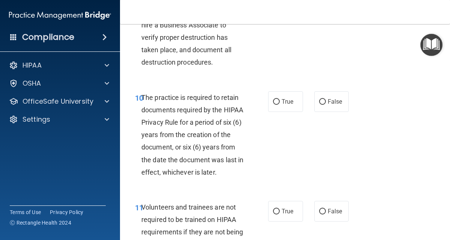
scroll to position [920, 0]
click at [273, 104] on input "True" at bounding box center [276, 102] width 7 height 6
radio input "true"
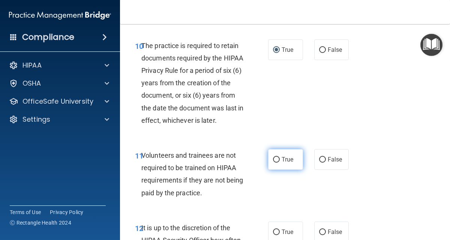
click at [278, 170] on label "True" at bounding box center [285, 159] width 35 height 21
click at [278, 163] on input "True" at bounding box center [276, 160] width 7 height 6
radio input "true"
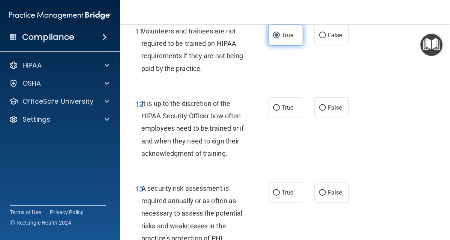
scroll to position [1108, 0]
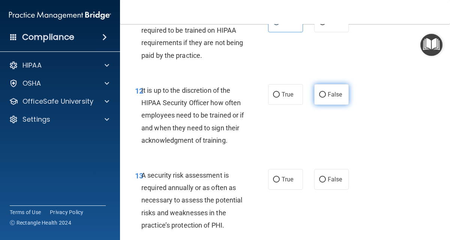
click at [319, 105] on label "False" at bounding box center [332, 94] width 35 height 21
click at [319, 98] on input "False" at bounding box center [322, 95] width 7 height 6
radio input "true"
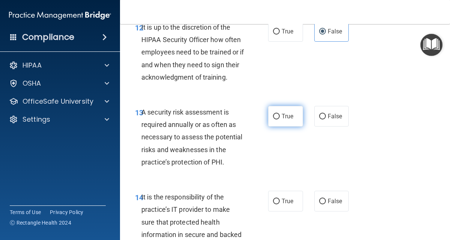
click at [278, 126] on label "True" at bounding box center [285, 116] width 35 height 21
click at [278, 119] on input "True" at bounding box center [276, 117] width 7 height 6
radio input "true"
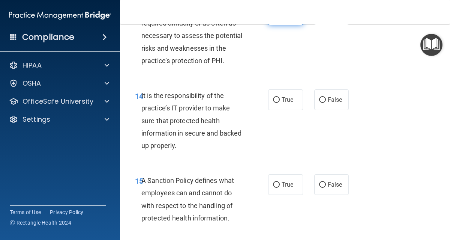
scroll to position [1274, 0]
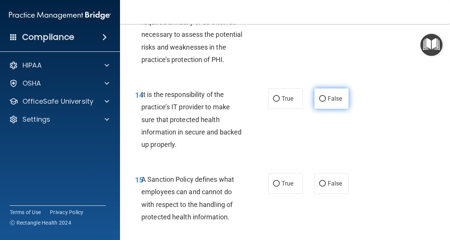
click at [334, 102] on span "False" at bounding box center [335, 98] width 15 height 7
click at [326, 102] on input "False" at bounding box center [322, 99] width 7 height 6
radio input "true"
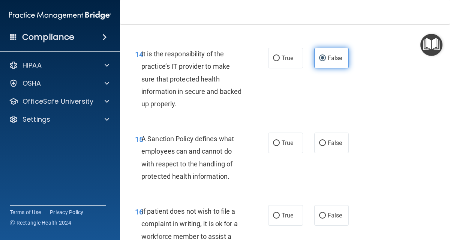
scroll to position [1328, 0]
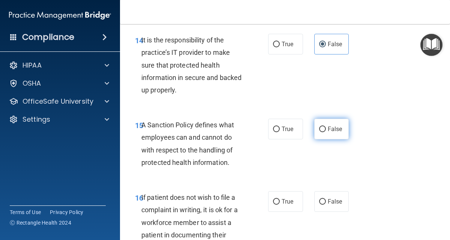
click at [330, 139] on label "False" at bounding box center [332, 129] width 35 height 21
click at [326, 132] on input "False" at bounding box center [322, 129] width 7 height 6
radio input "true"
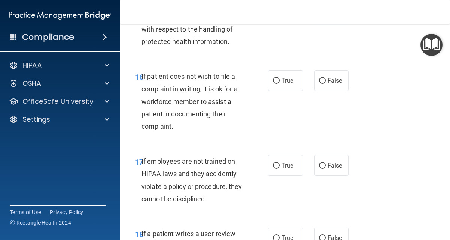
scroll to position [1449, 0]
click at [288, 90] on label "True" at bounding box center [285, 80] width 35 height 21
click at [280, 83] on input "True" at bounding box center [276, 81] width 7 height 6
radio input "true"
click at [335, 169] on span "False" at bounding box center [335, 164] width 15 height 7
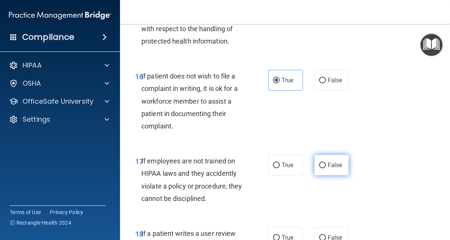
click at [326, 168] on input "False" at bounding box center [322, 166] width 7 height 6
radio input "true"
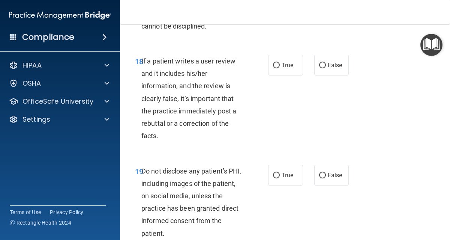
scroll to position [1622, 0]
click at [322, 75] on label "False" at bounding box center [332, 64] width 35 height 21
click at [322, 68] on input "False" at bounding box center [322, 65] width 7 height 6
radio input "true"
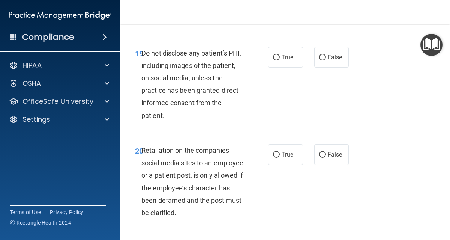
scroll to position [1736, 0]
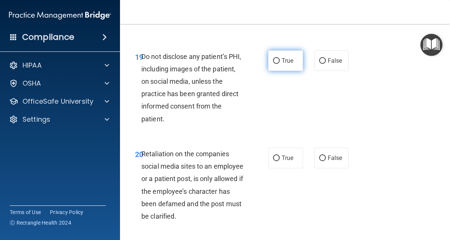
click at [280, 71] on label "True" at bounding box center [285, 60] width 35 height 21
click at [280, 64] on input "True" at bounding box center [276, 61] width 7 height 6
radio input "true"
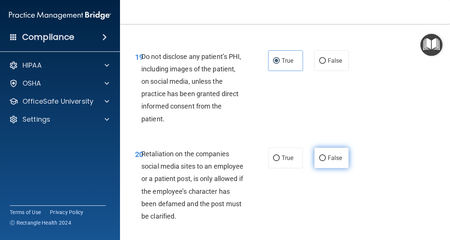
click at [323, 168] on label "False" at bounding box center [332, 157] width 35 height 21
click at [323, 161] on input "False" at bounding box center [322, 158] width 7 height 6
radio input "true"
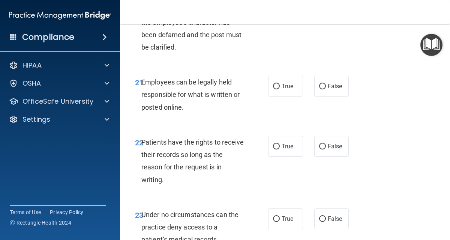
scroll to position [1922, 0]
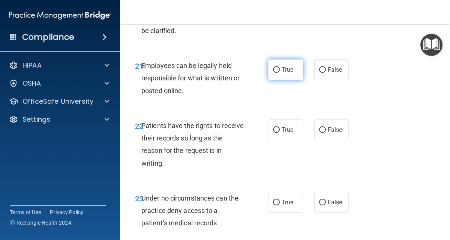
click at [288, 80] on label "True" at bounding box center [285, 69] width 35 height 21
click at [280, 73] on input "True" at bounding box center [276, 70] width 7 height 6
radio input "true"
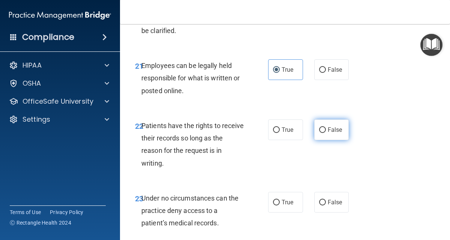
click at [334, 140] on label "False" at bounding box center [332, 129] width 35 height 21
click at [326, 133] on input "False" at bounding box center [322, 130] width 7 height 6
radio input "true"
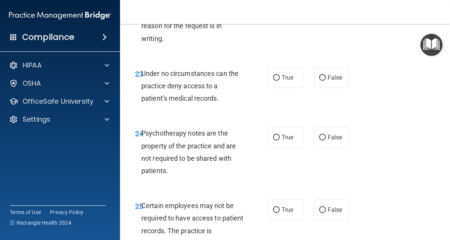
scroll to position [2047, 0]
click at [328, 81] on span "False" at bounding box center [335, 77] width 15 height 7
click at [326, 80] on input "False" at bounding box center [322, 78] width 7 height 6
radio input "true"
click at [273, 140] on input "True" at bounding box center [276, 137] width 7 height 6
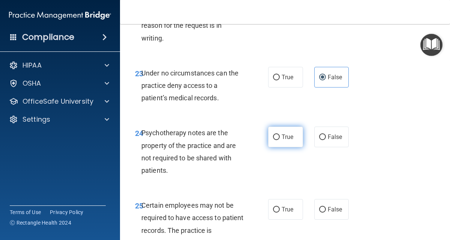
radio input "true"
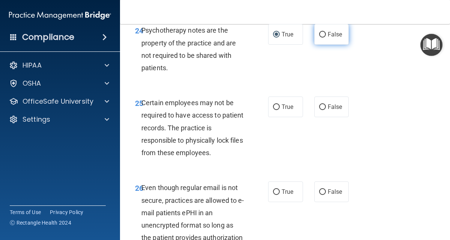
scroll to position [2150, 0]
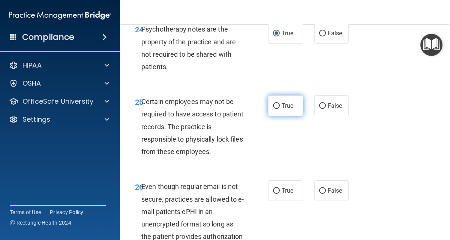
click at [268, 116] on label "True" at bounding box center [285, 105] width 35 height 21
click at [273, 109] on input "True" at bounding box center [276, 106] width 7 height 6
radio input "true"
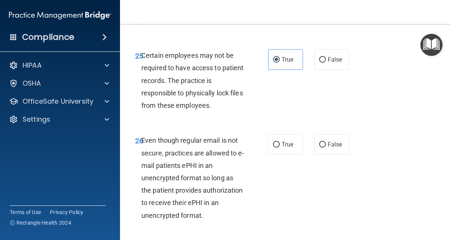
scroll to position [2197, 0]
click at [278, 194] on div "26 Even though regular email is not secure, practices are allowed to e-mail pat…" at bounding box center [285, 179] width 312 height 110
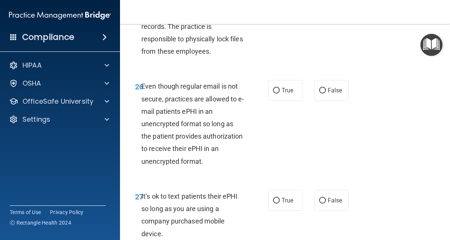
scroll to position [2250, 0]
click at [279, 142] on div "26 Even though regular email is not secure, practices are allowed to e-mail pat…" at bounding box center [285, 126] width 312 height 110
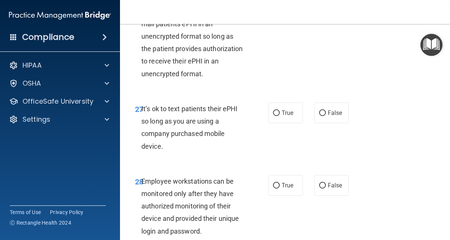
scroll to position [2339, 0]
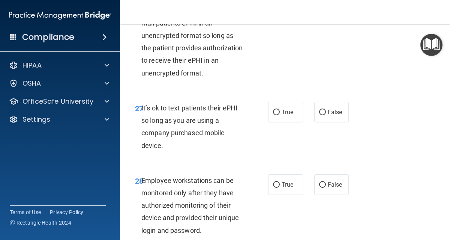
click at [332, 135] on div "27 It’s ok to text patients their ePHI so long as you are using a company purch…" at bounding box center [285, 128] width 312 height 72
click at [331, 122] on label "False" at bounding box center [332, 112] width 35 height 21
click at [326, 115] on input "False" at bounding box center [322, 113] width 7 height 6
radio input "true"
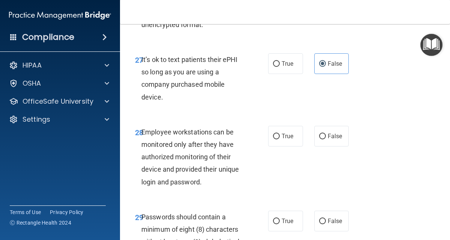
click at [331, 159] on div "28 Employee workstations can be monitored only after they have authorized monit…" at bounding box center [285, 158] width 312 height 85
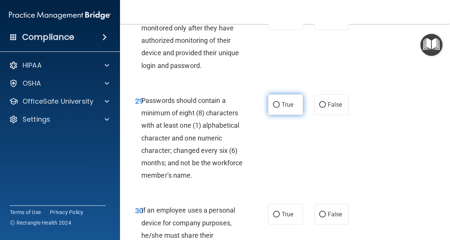
scroll to position [2504, 0]
click at [275, 114] on label "True" at bounding box center [285, 104] width 35 height 21
click at [275, 107] on input "True" at bounding box center [276, 105] width 7 height 6
radio input "true"
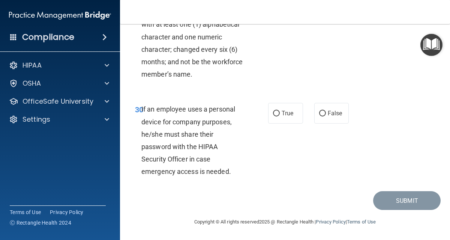
scroll to position [2619, 0]
click at [333, 123] on label "False" at bounding box center [332, 113] width 35 height 21
click at [326, 116] on input "False" at bounding box center [322, 114] width 7 height 6
radio input "true"
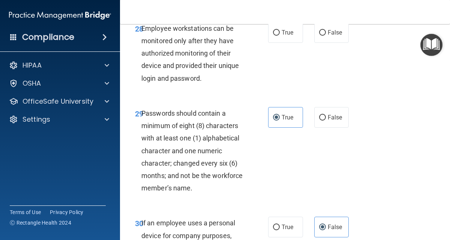
scroll to position [2493, 0]
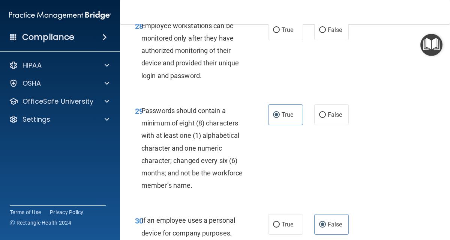
click at [306, 40] on div "True False" at bounding box center [310, 30] width 84 height 21
click at [330, 33] on span "False" at bounding box center [335, 29] width 15 height 7
click at [326, 33] on input "False" at bounding box center [322, 30] width 7 height 6
radio input "true"
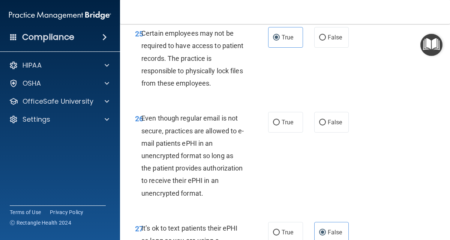
scroll to position [2225, 0]
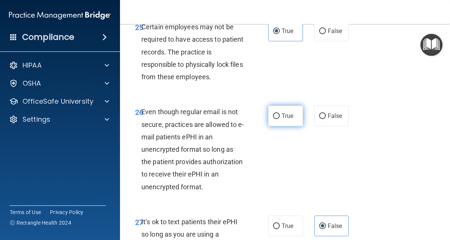
click at [292, 126] on label "True" at bounding box center [285, 115] width 35 height 21
click at [280, 119] on input "True" at bounding box center [276, 116] width 7 height 6
radio input "true"
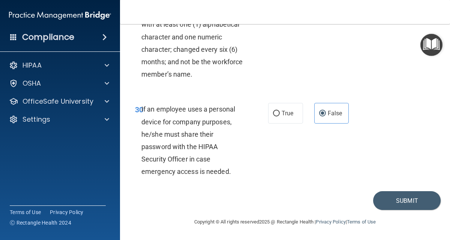
scroll to position [2641, 0]
click at [393, 201] on button "Submit" at bounding box center [407, 200] width 68 height 19
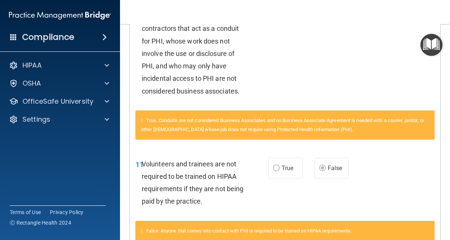
scroll to position [224, 0]
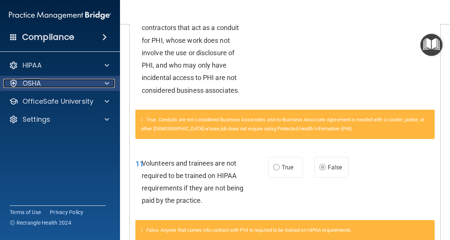
click at [54, 79] on div "OSHA" at bounding box center [49, 83] width 93 height 9
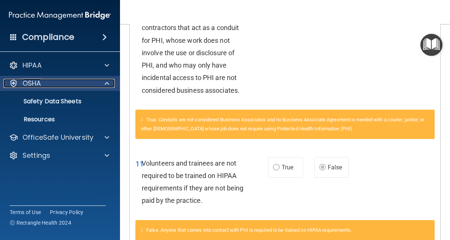
click at [55, 79] on div "OSHA" at bounding box center [49, 83] width 93 height 9
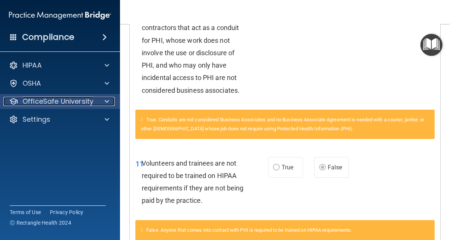
click at [66, 103] on p "OfficeSafe University" at bounding box center [58, 101] width 71 height 9
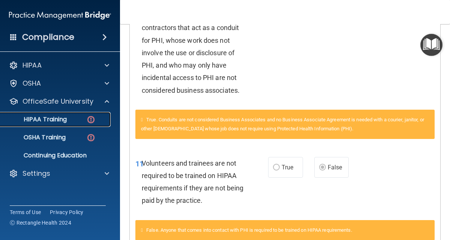
click at [75, 122] on div "HIPAA Training" at bounding box center [56, 120] width 102 height 8
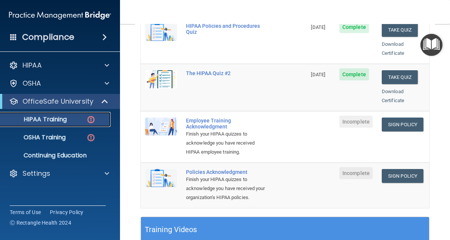
scroll to position [174, 0]
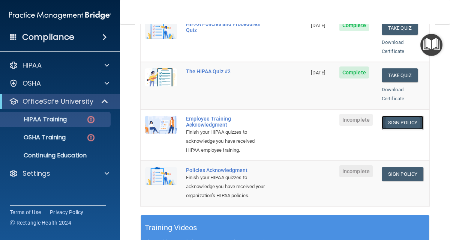
click at [386, 116] on link "Sign Policy" at bounding box center [403, 123] width 42 height 14
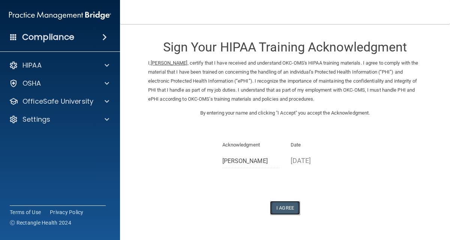
click at [278, 211] on button "I Agree" at bounding box center [285, 208] width 30 height 14
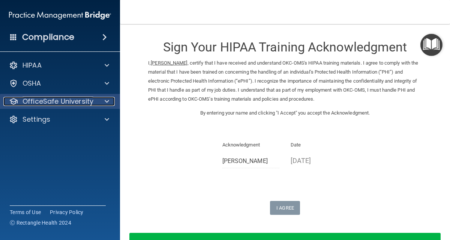
click at [101, 100] on div at bounding box center [105, 101] width 19 height 9
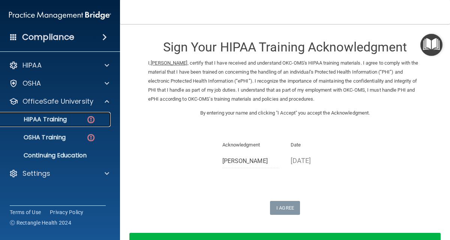
click at [87, 125] on link "HIPAA Training" at bounding box center [51, 119] width 118 height 15
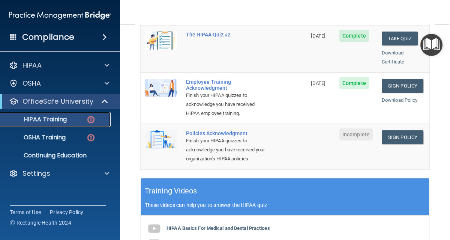
scroll to position [211, 0]
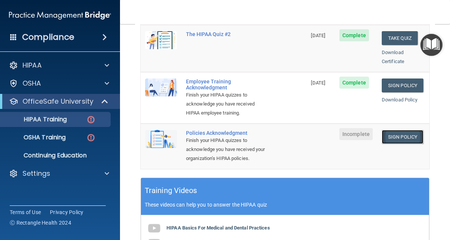
click at [392, 130] on link "Sign Policy" at bounding box center [403, 137] width 42 height 14
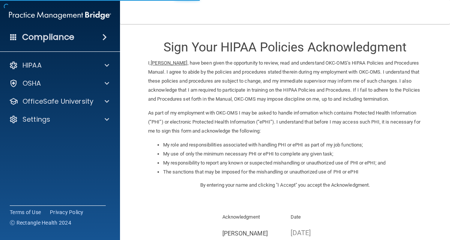
scroll to position [104, 0]
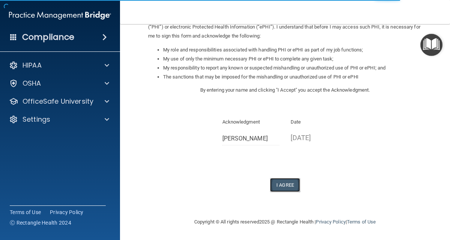
click at [284, 186] on button "I Agree" at bounding box center [285, 185] width 30 height 14
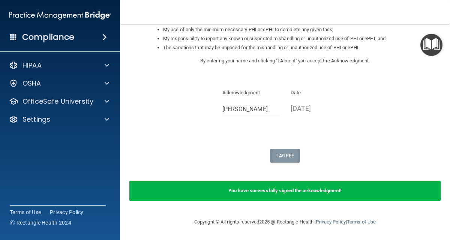
scroll to position [0, 0]
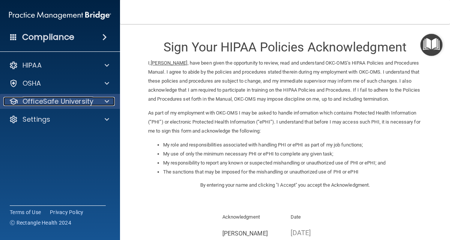
click at [96, 99] on div at bounding box center [105, 101] width 19 height 9
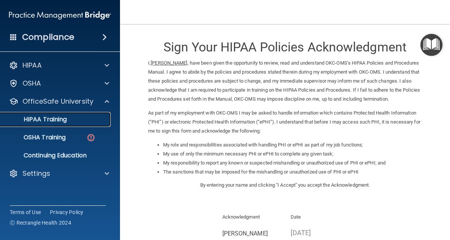
click at [72, 125] on link "HIPAA Training" at bounding box center [51, 119] width 118 height 15
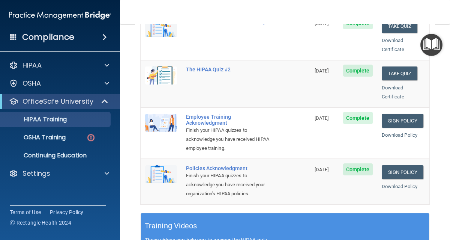
scroll to position [169, 0]
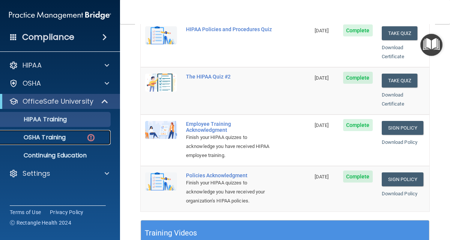
click at [78, 138] on div "OSHA Training" at bounding box center [56, 138] width 102 height 8
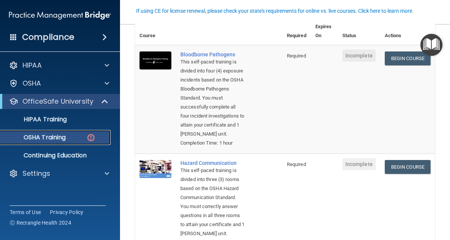
scroll to position [69, 0]
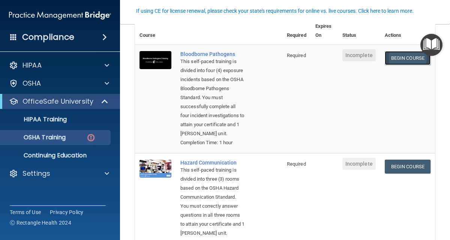
click at [393, 57] on link "Begin Course" at bounding box center [408, 58] width 46 height 14
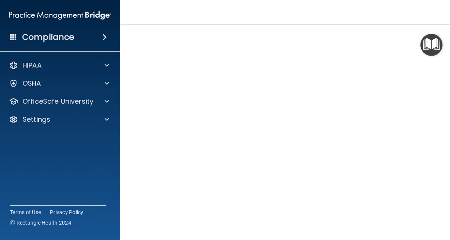
scroll to position [47, 0]
